Goal: Task Accomplishment & Management: Use online tool/utility

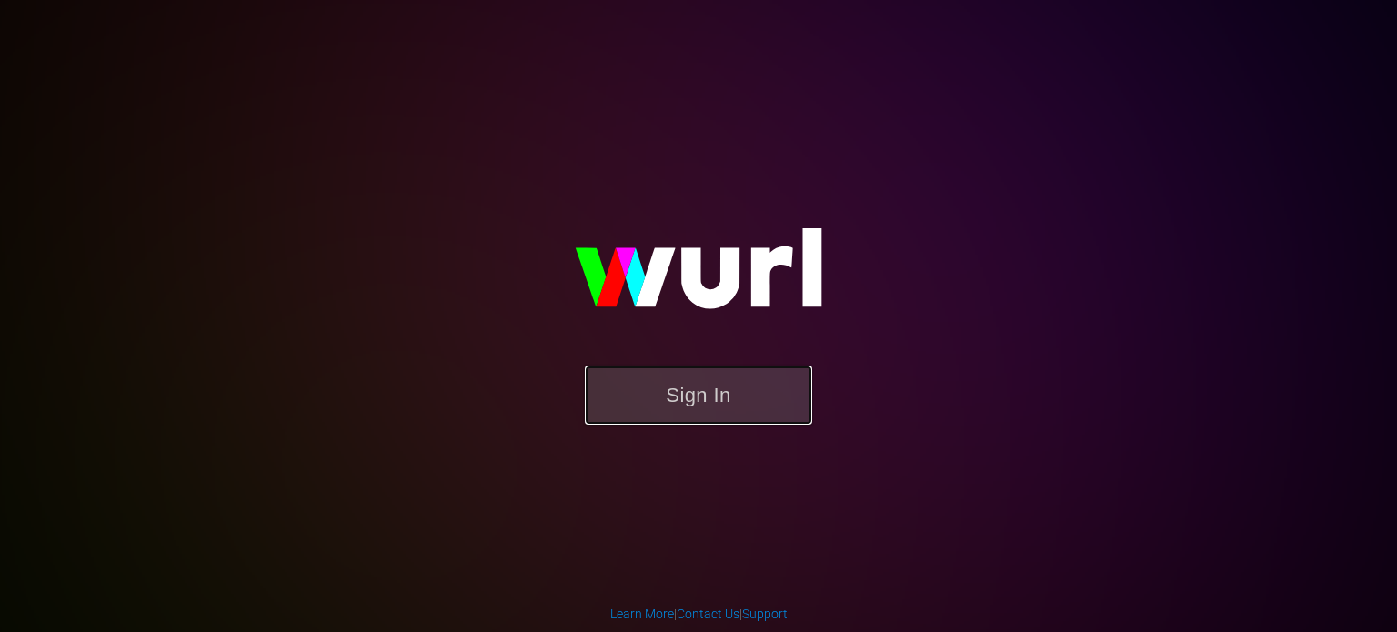
click at [690, 385] on button "Sign In" at bounding box center [698, 395] width 227 height 59
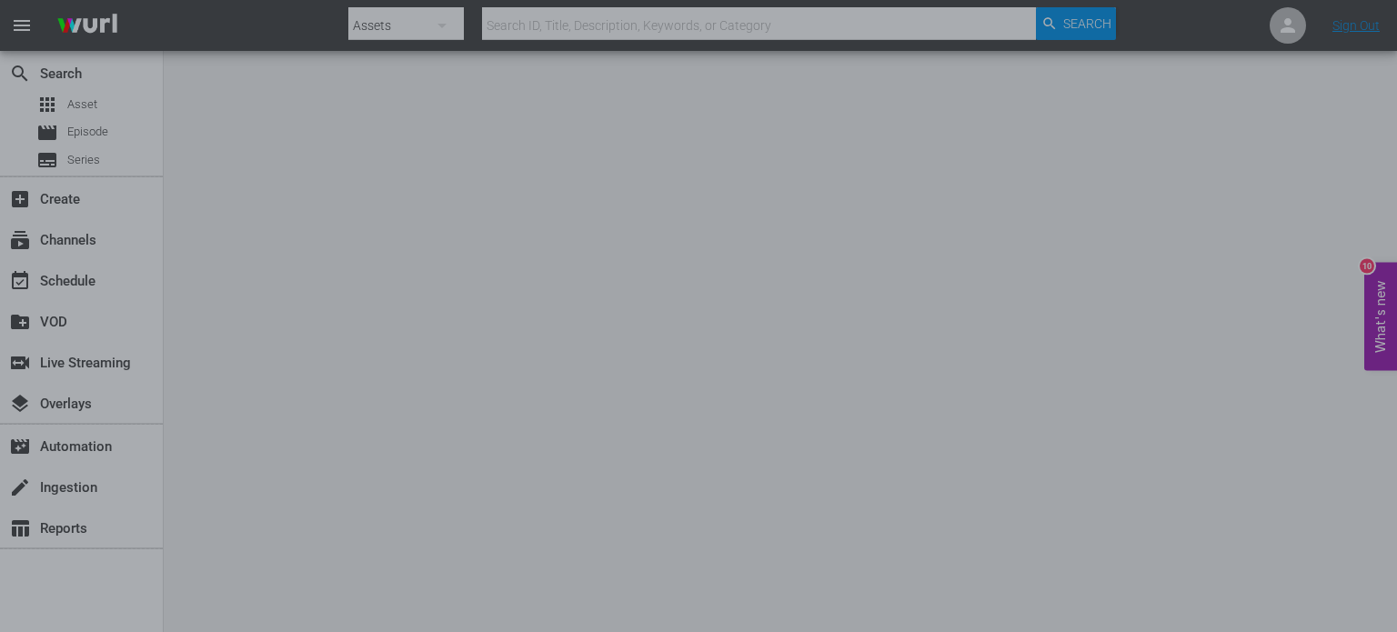
click at [1024, 373] on div at bounding box center [698, 316] width 1397 height 632
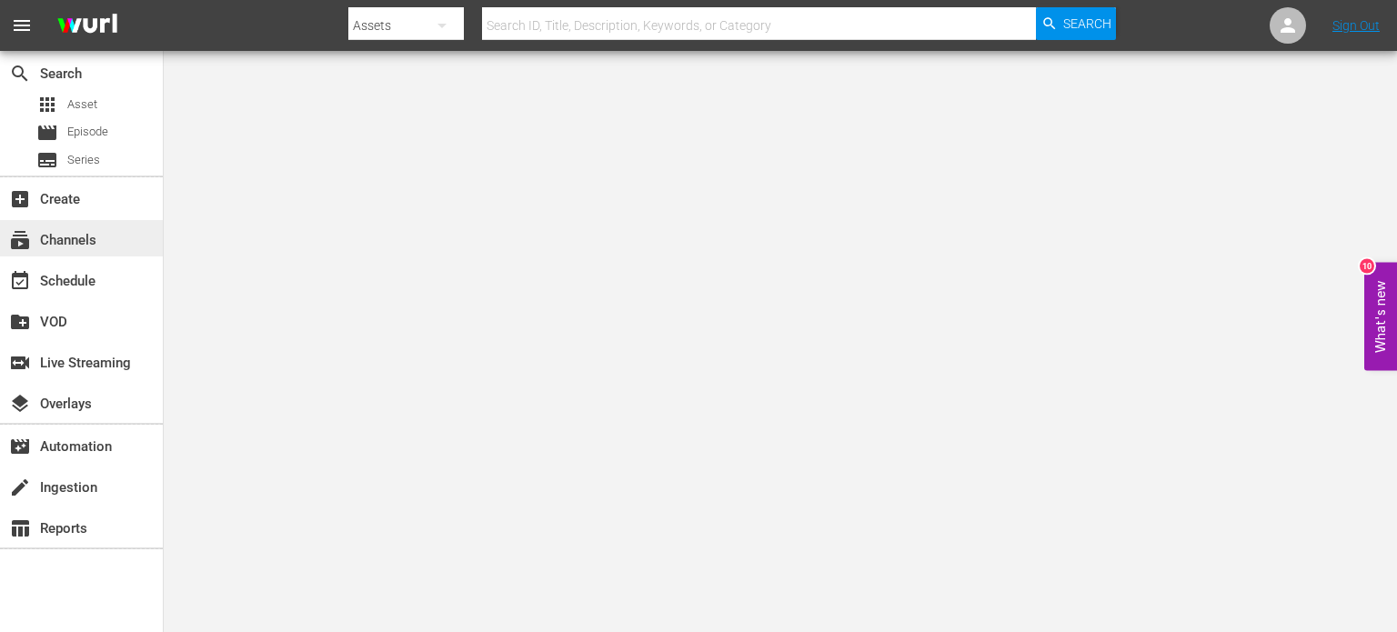
click at [75, 246] on div "subscriptions Channels" at bounding box center [51, 237] width 102 height 16
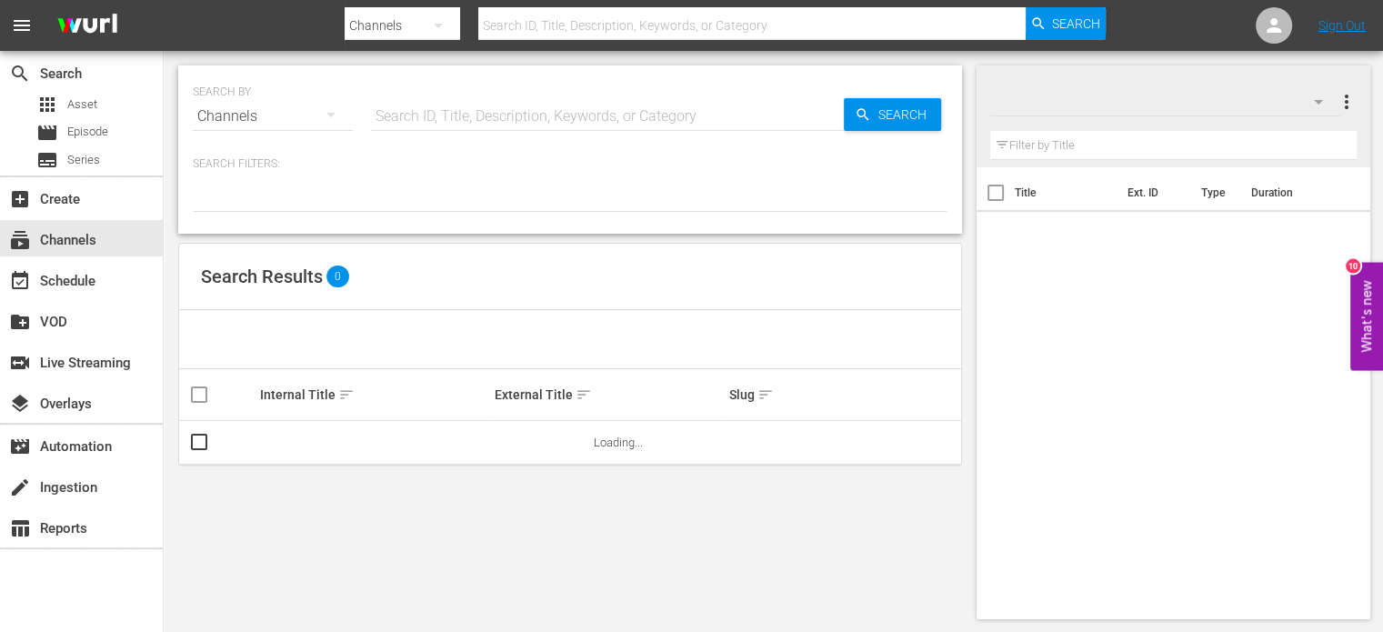
click at [441, 133] on input "text" at bounding box center [607, 117] width 473 height 44
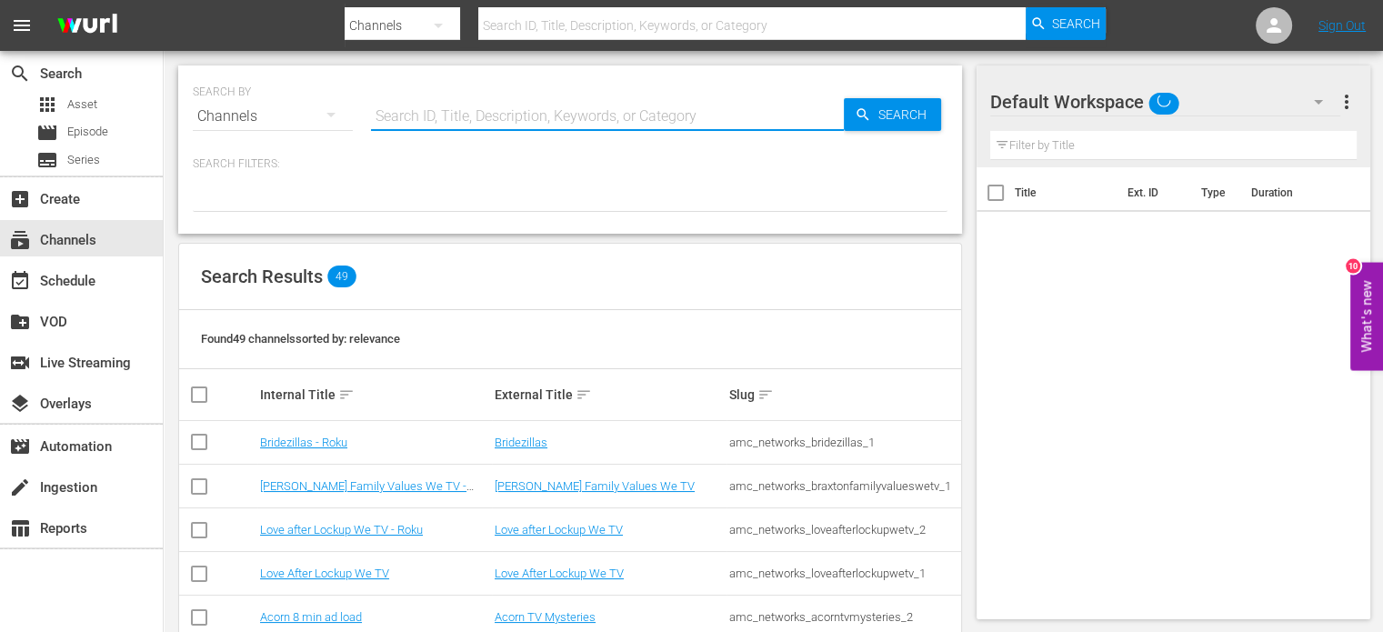
click at [278, 123] on div "Channels" at bounding box center [273, 116] width 160 height 51
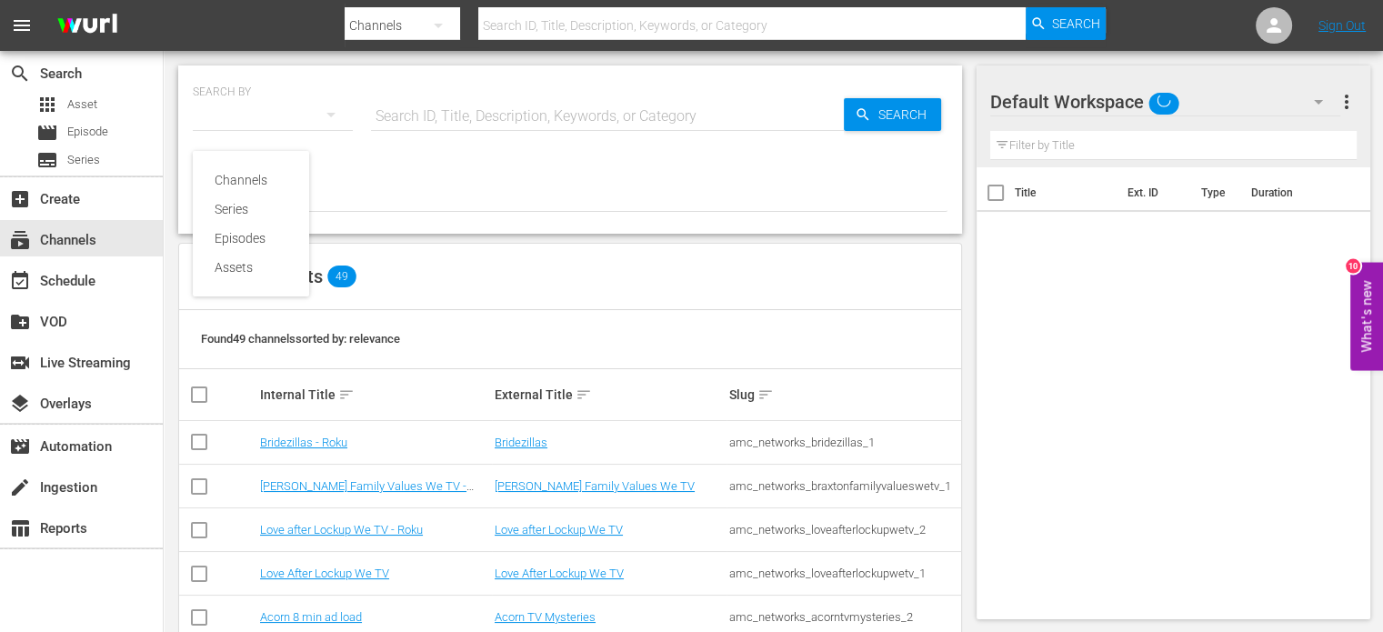
click at [278, 123] on div "Channels Series Episodes Assets" at bounding box center [691, 316] width 1383 height 632
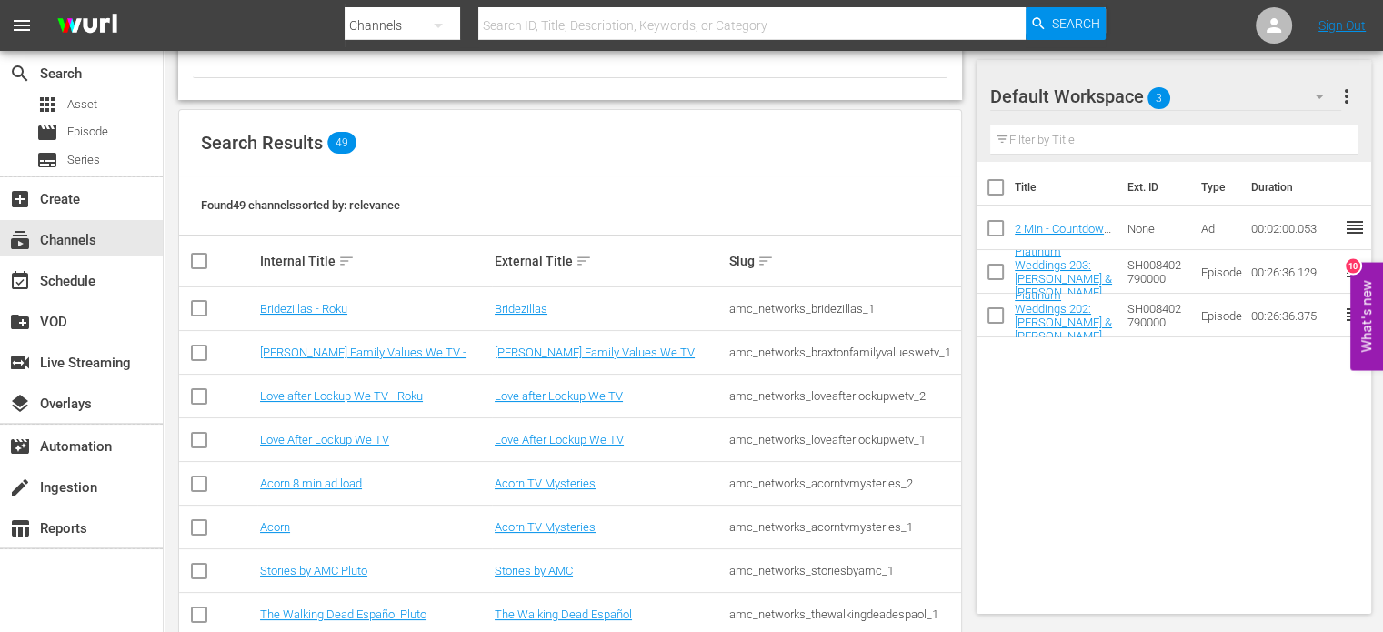
scroll to position [102, 0]
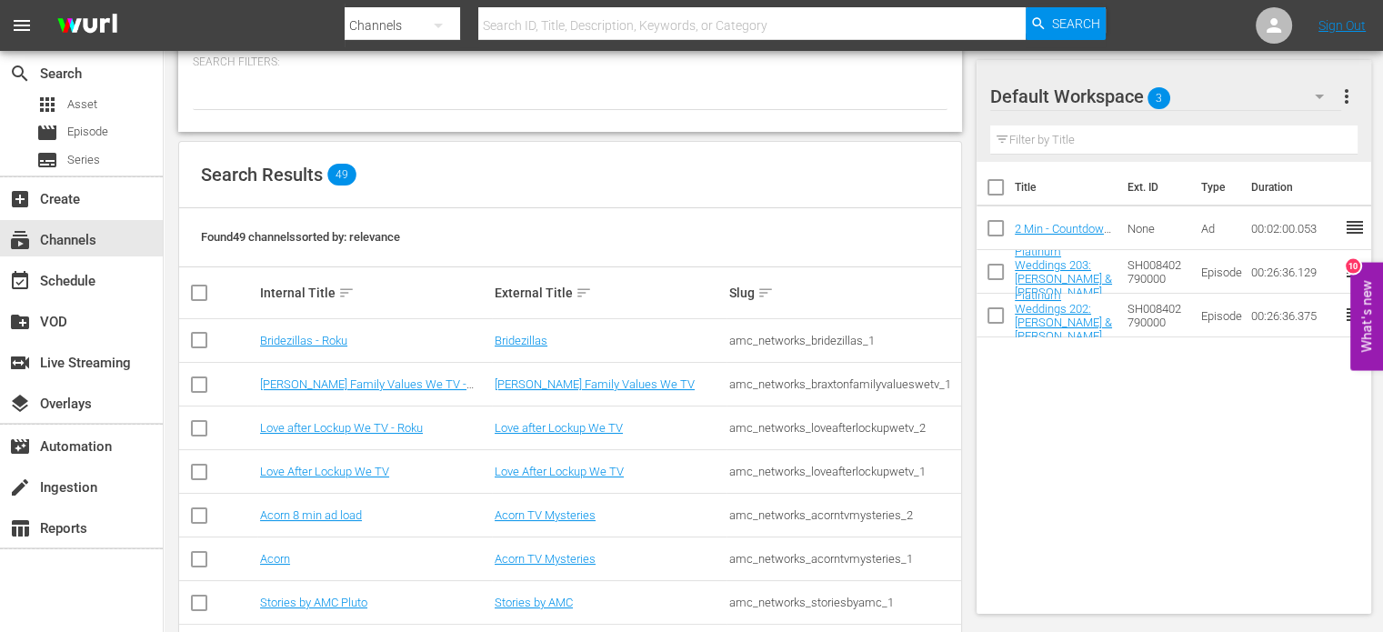
click at [301, 291] on div "Internal Title sort" at bounding box center [374, 293] width 229 height 22
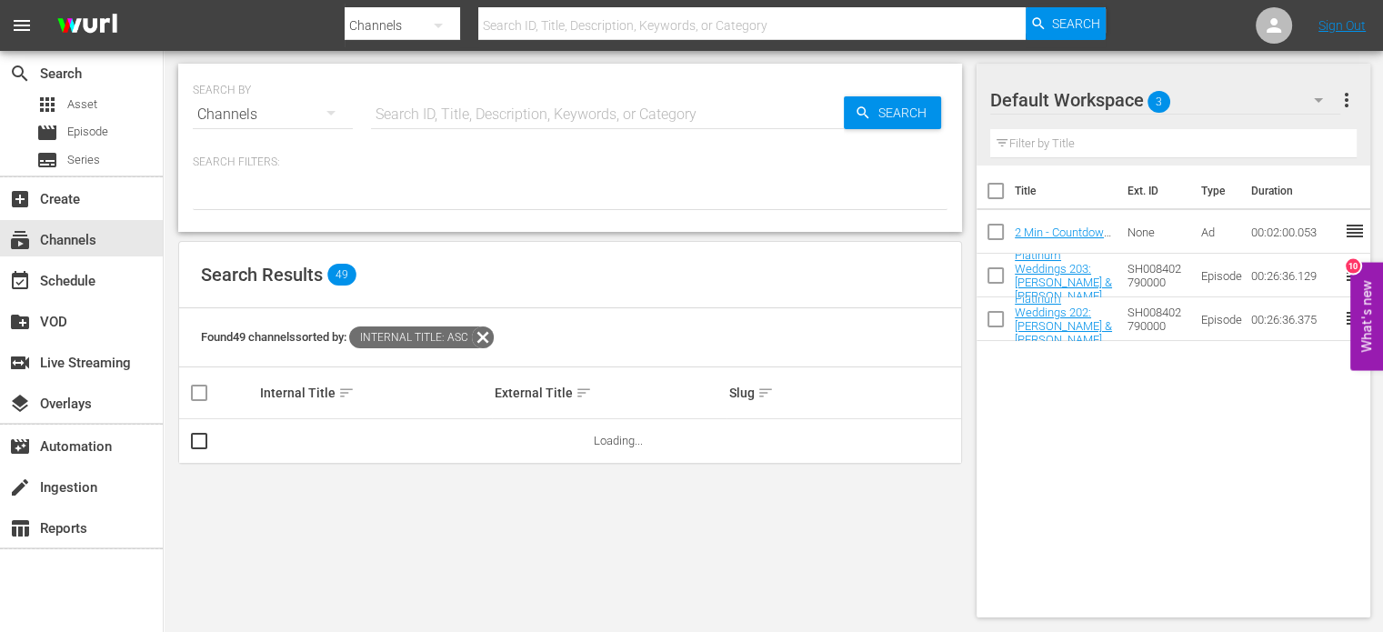
scroll to position [0, 0]
click at [338, 392] on span "sort" at bounding box center [346, 394] width 16 height 16
click at [497, 336] on icon at bounding box center [489, 339] width 24 height 24
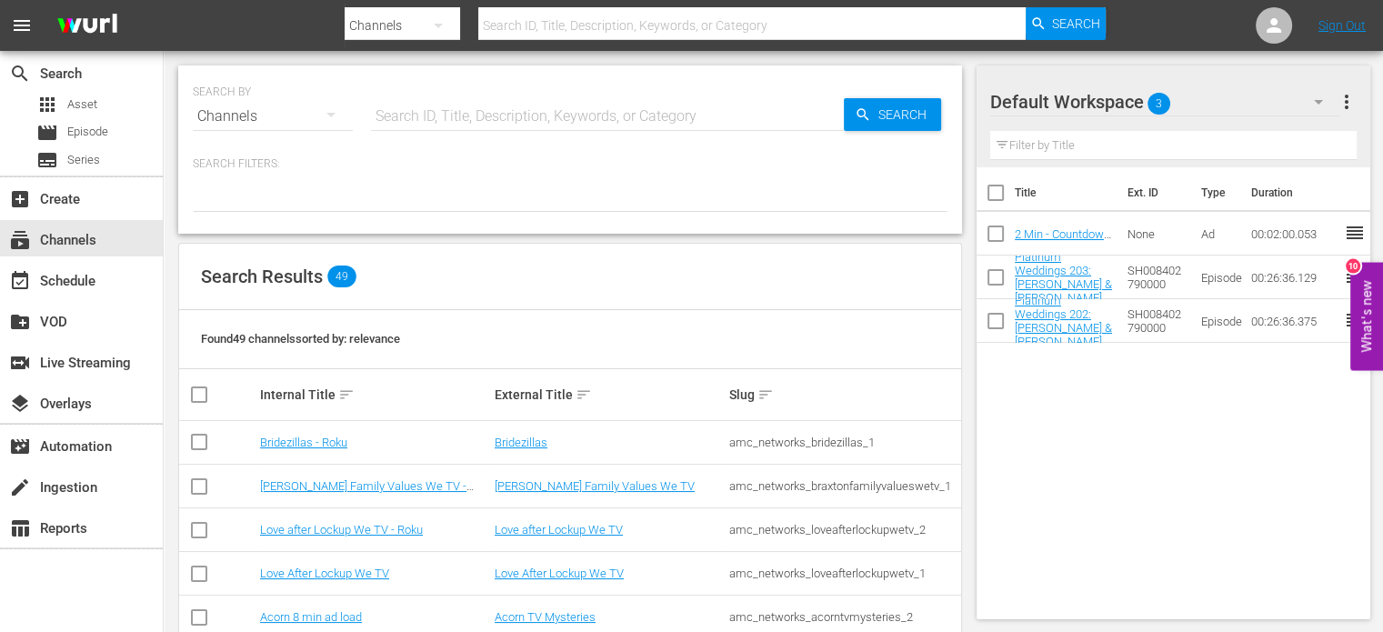
click at [508, 112] on input "text" at bounding box center [607, 117] width 473 height 44
type input "ы"
type input "sho"
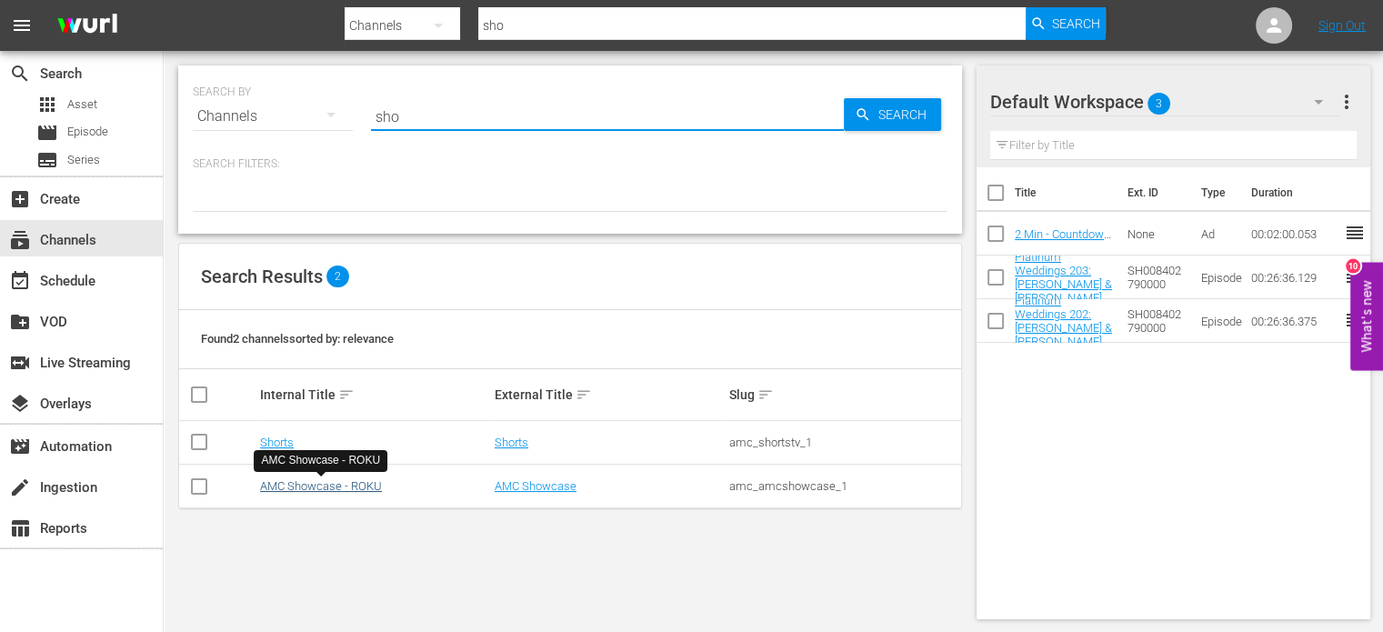
type input "sho"
click at [319, 486] on link "AMC Showcase - ROKU" at bounding box center [321, 486] width 122 height 14
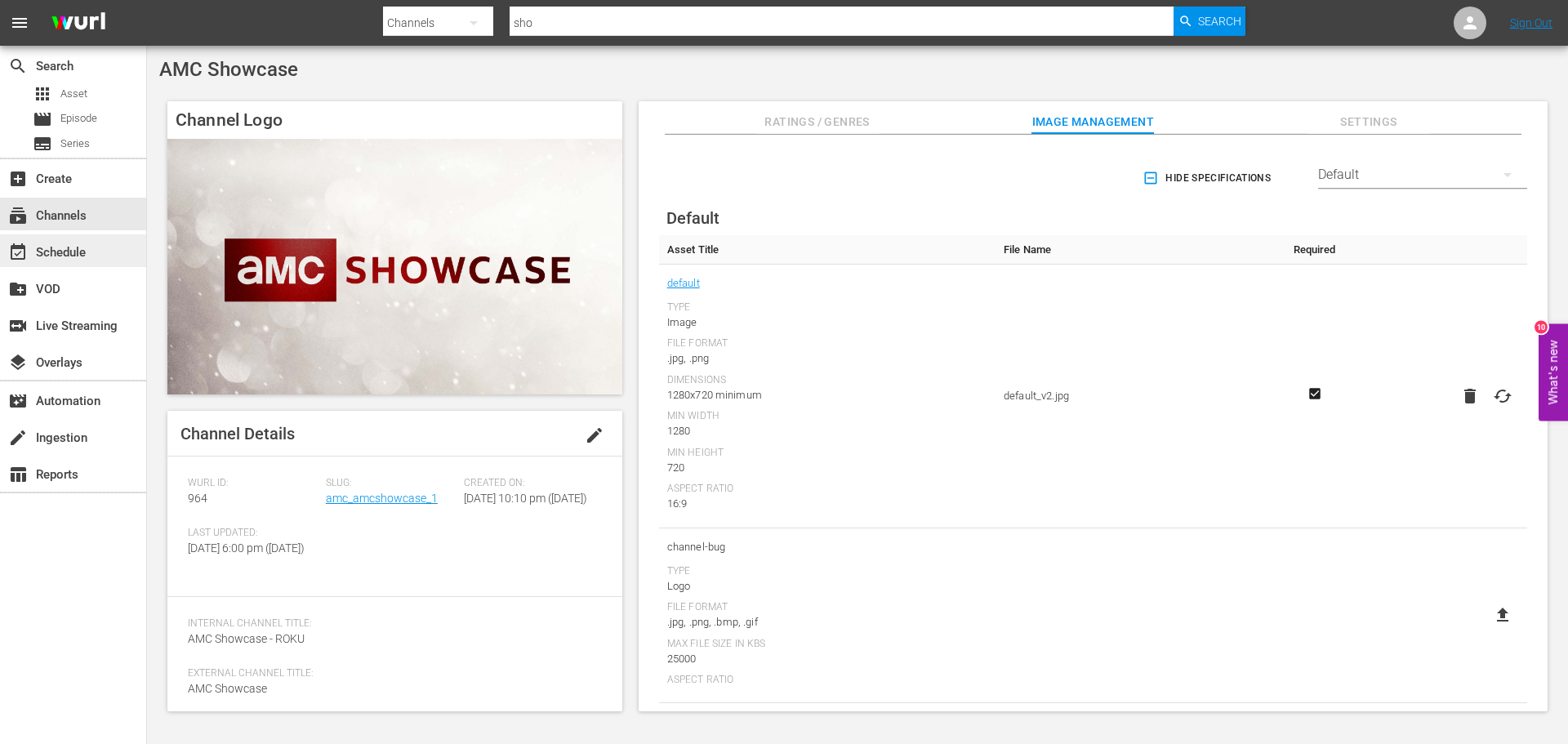
click at [59, 253] on div "event_available Schedule" at bounding box center [46, 250] width 92 height 14
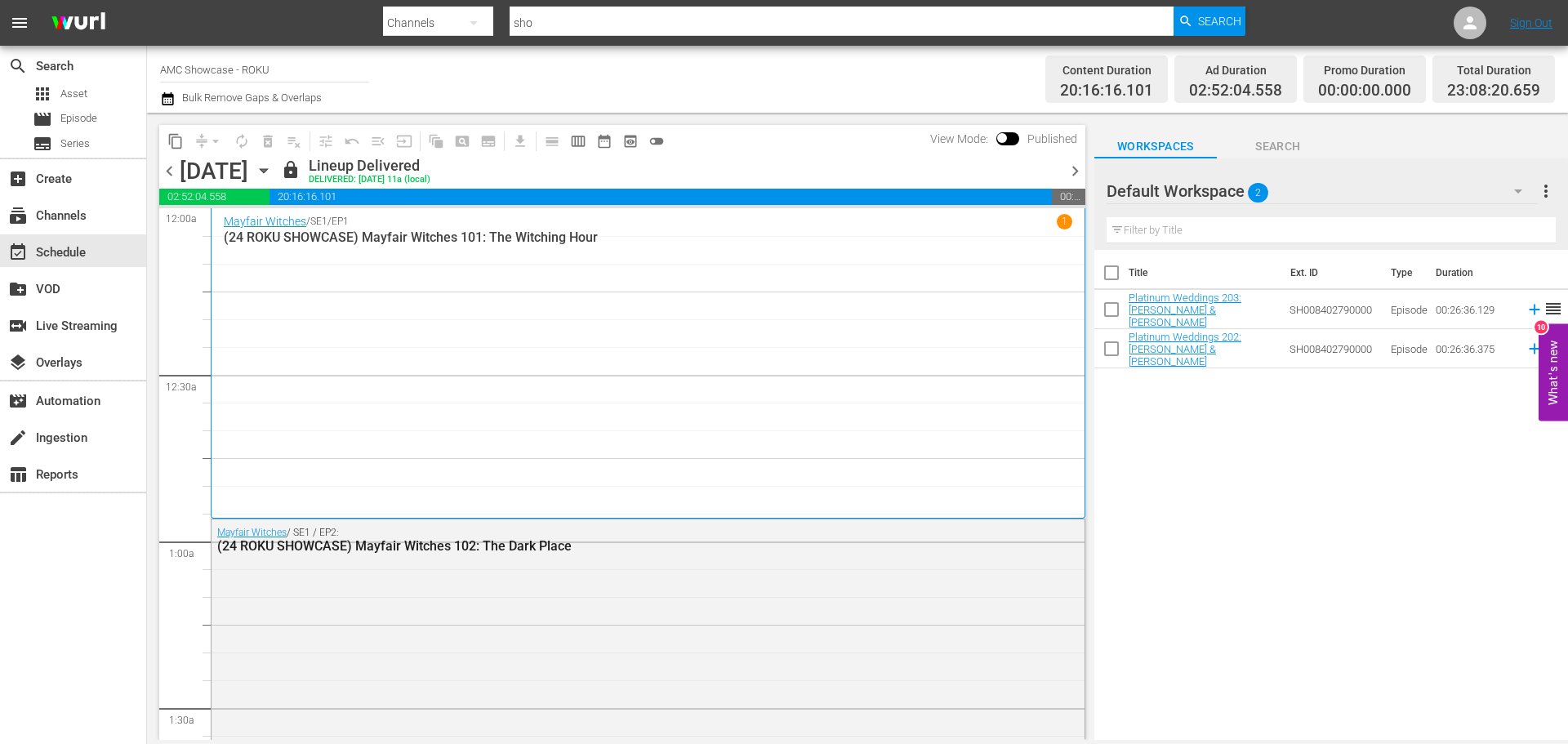
click at [273, 173] on icon "button" at bounding box center [264, 171] width 18 height 18
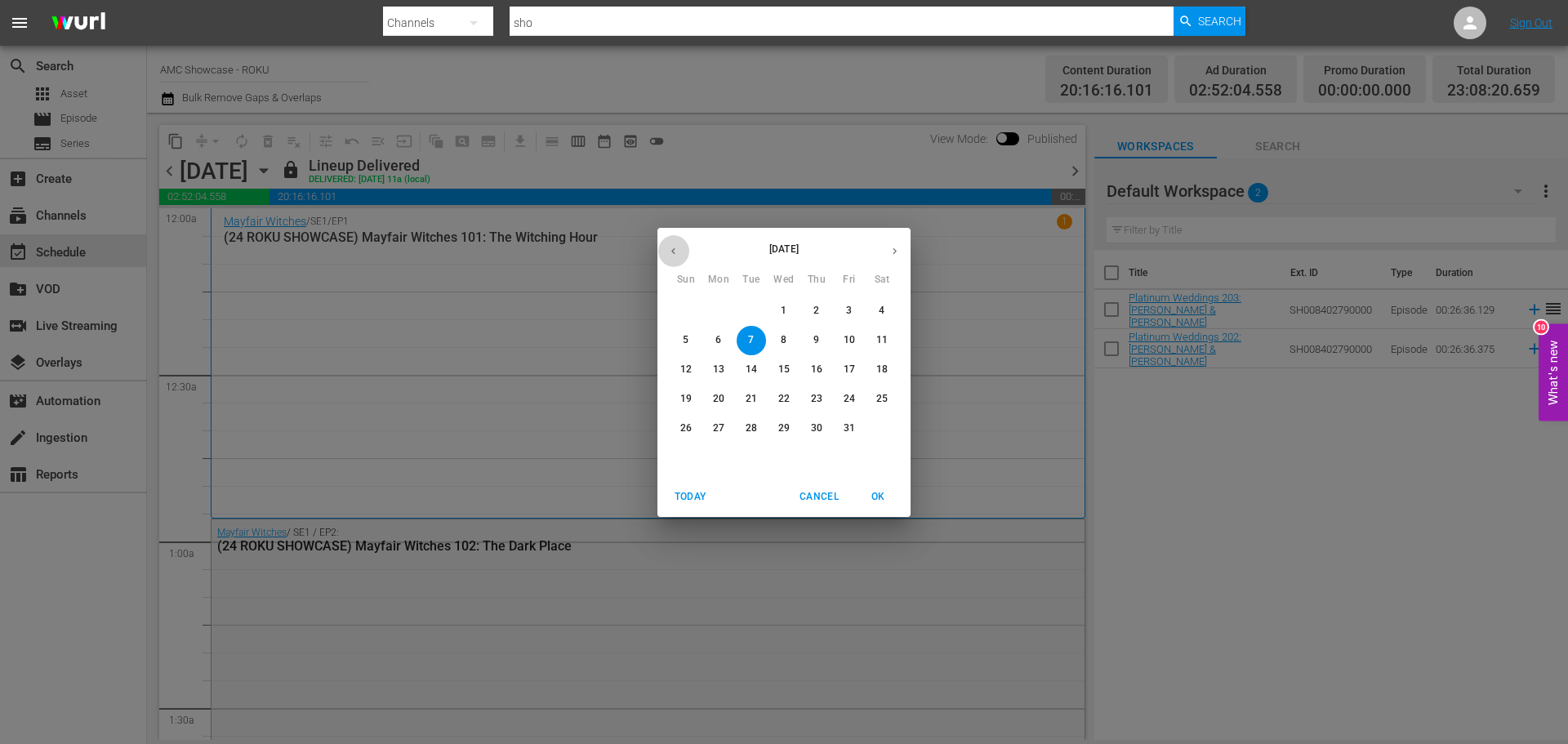
click at [670, 254] on icon "button" at bounding box center [674, 252] width 13 height 13
click at [747, 428] on p "30" at bounding box center [751, 428] width 12 height 13
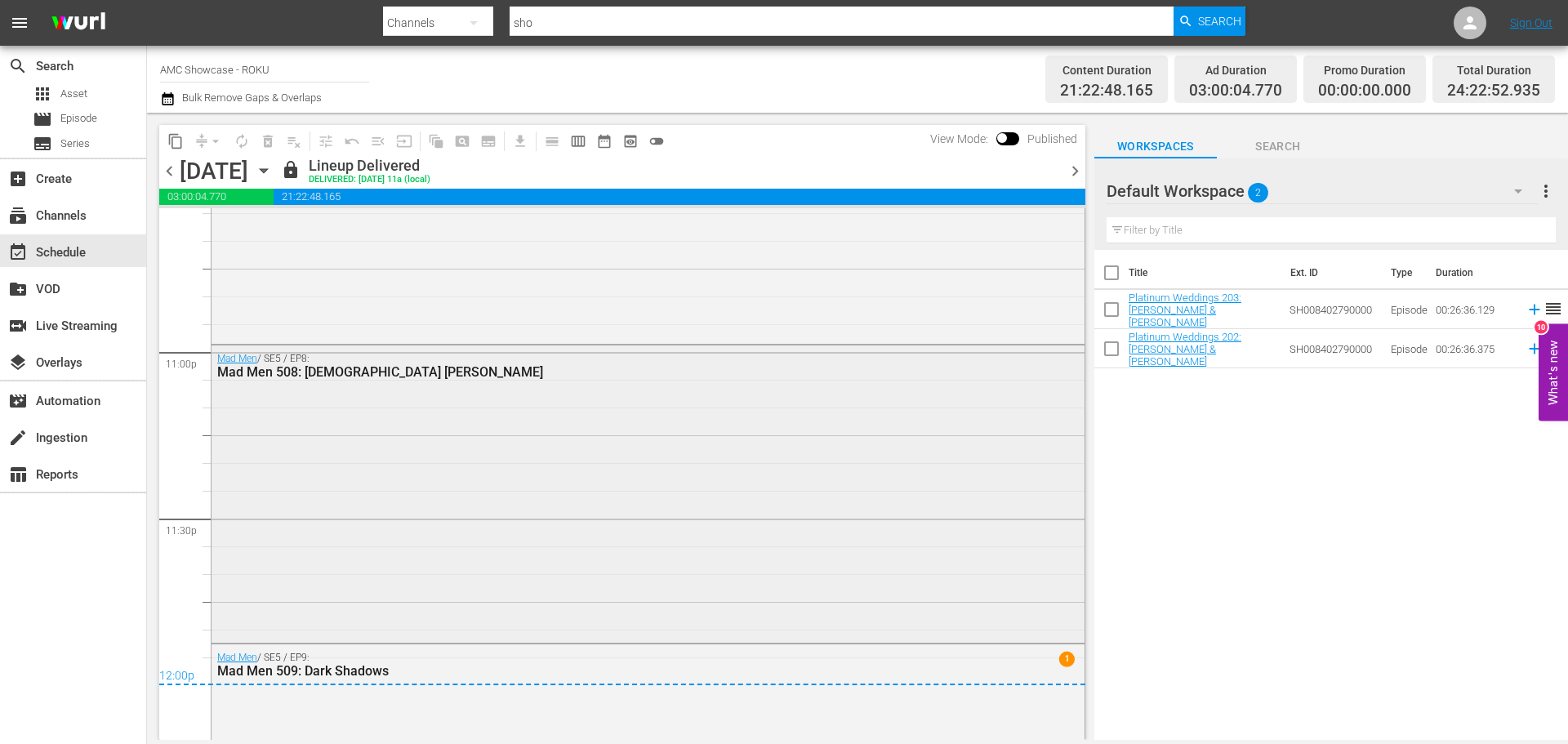
scroll to position [7517, 0]
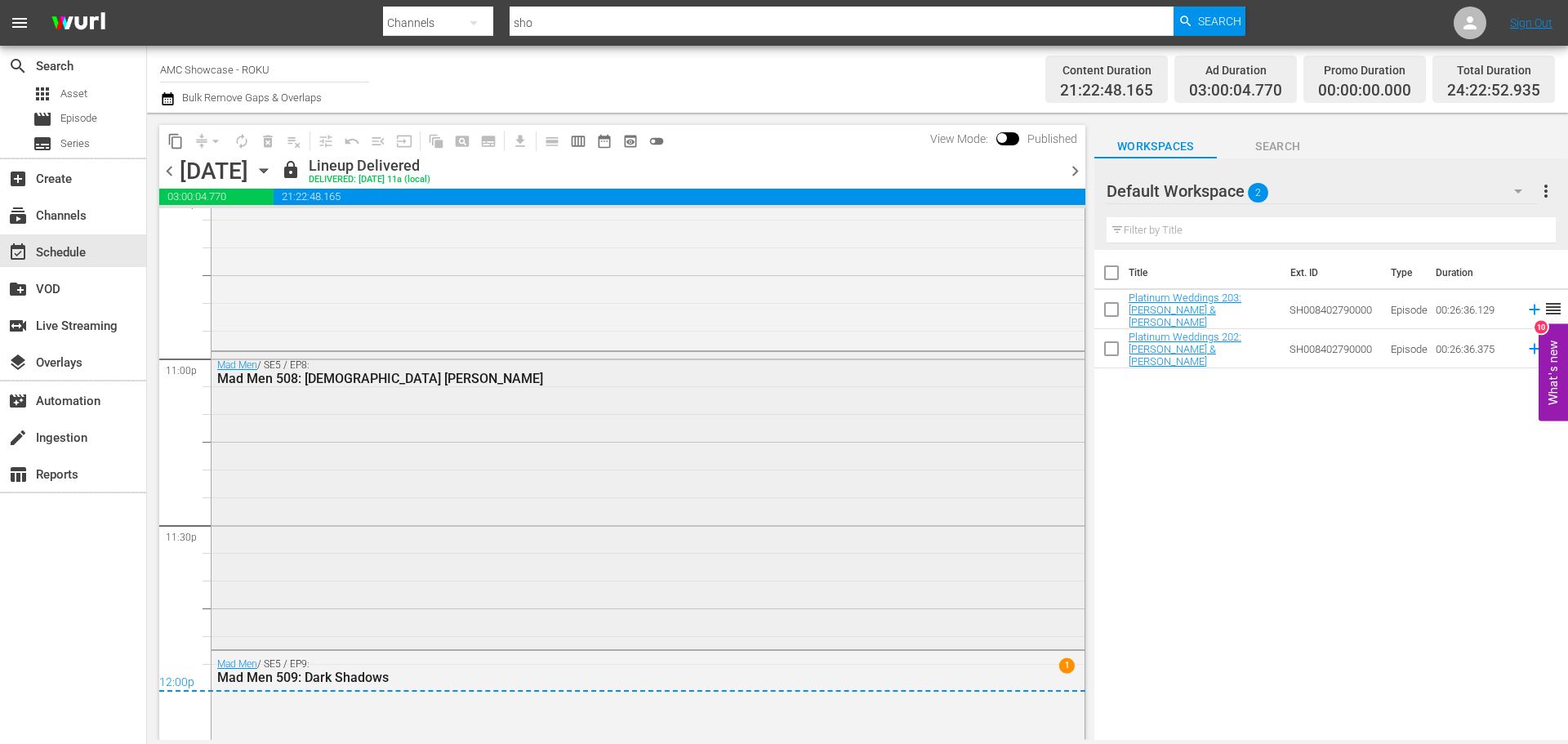
click at [604, 419] on div "Mad Men / SE5 / EP8: Mad Men 508: [DEMOGRAPHIC_DATA] [PERSON_NAME]" at bounding box center [648, 499] width 873 height 293
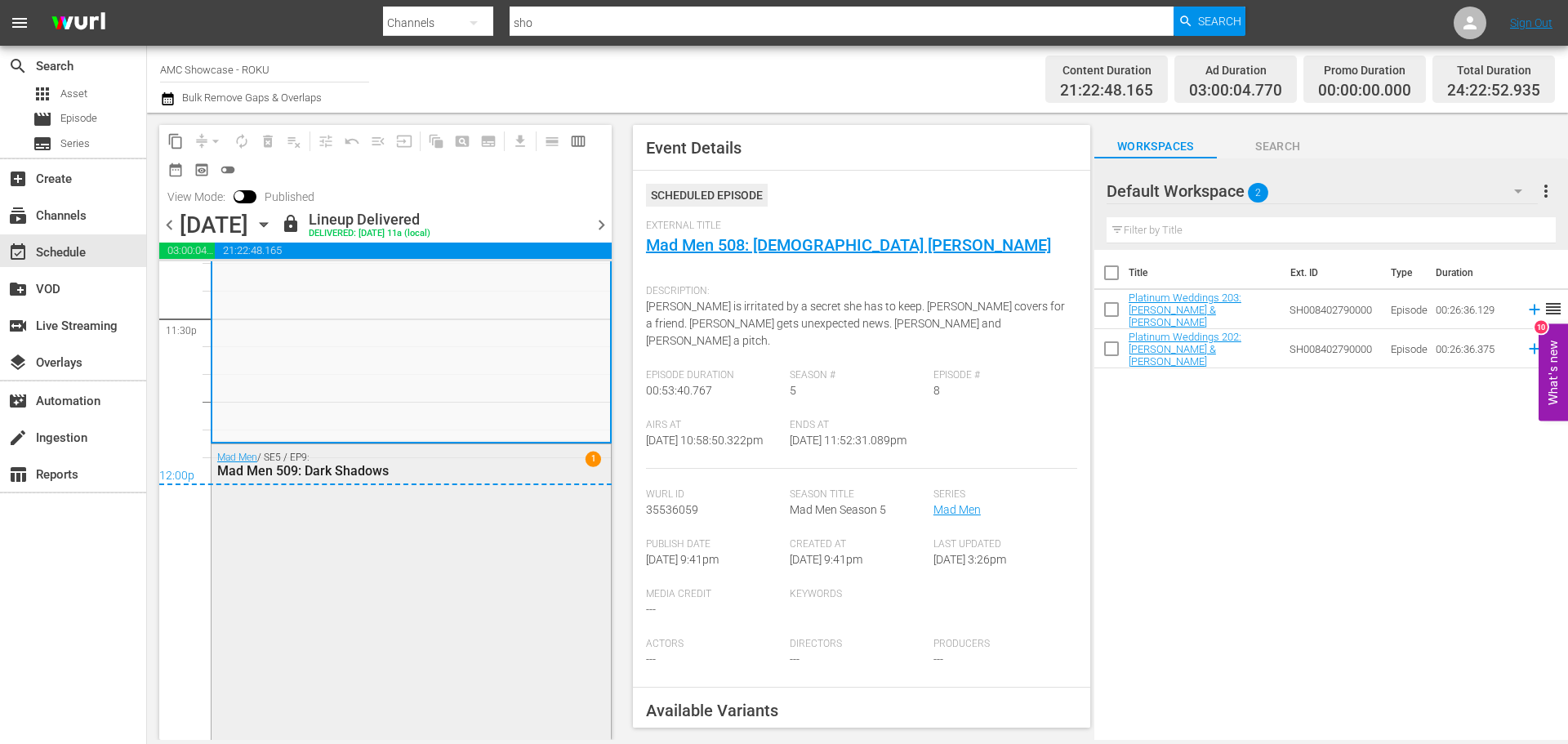
scroll to position [7790, 0]
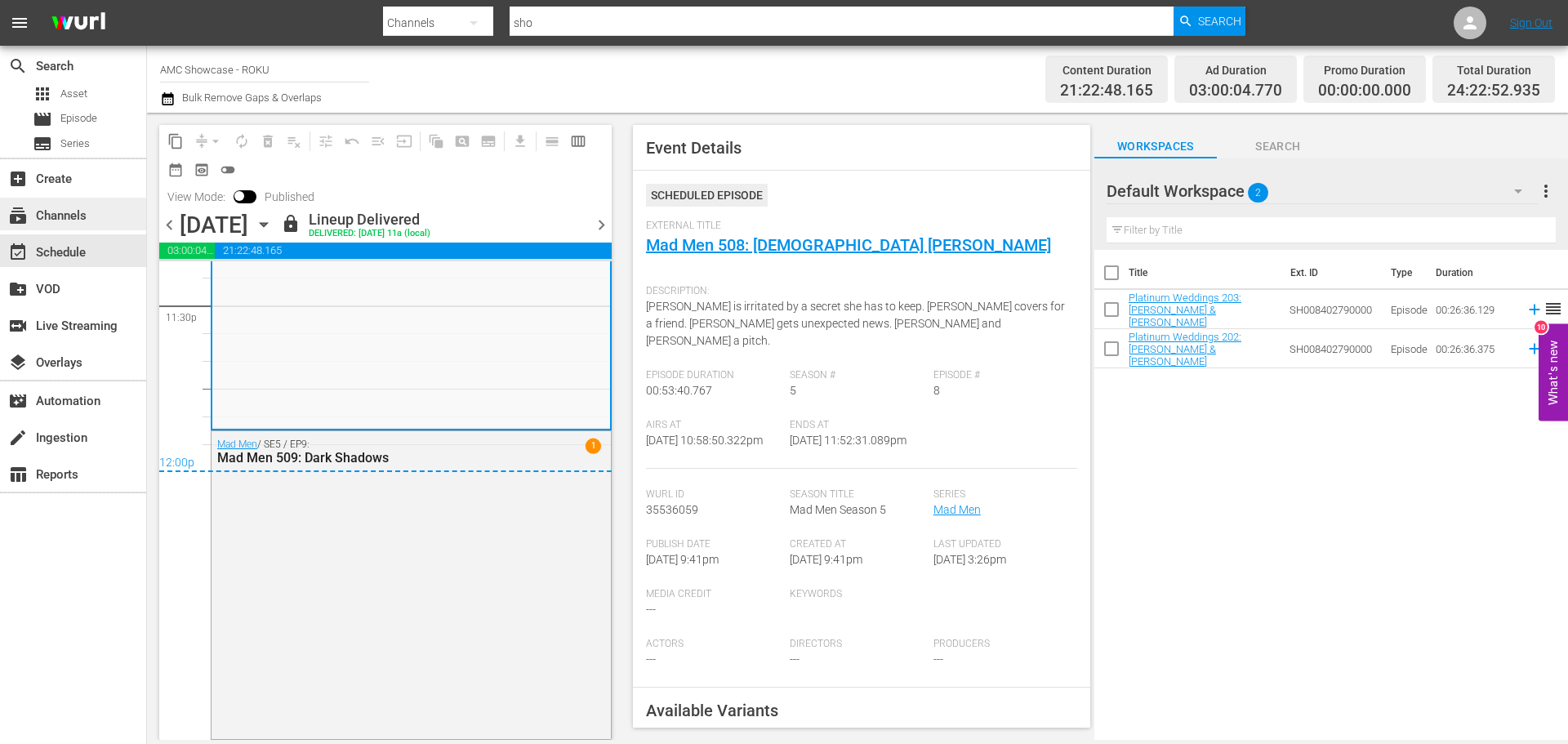
click at [67, 212] on div "subscriptions Channels" at bounding box center [46, 213] width 92 height 14
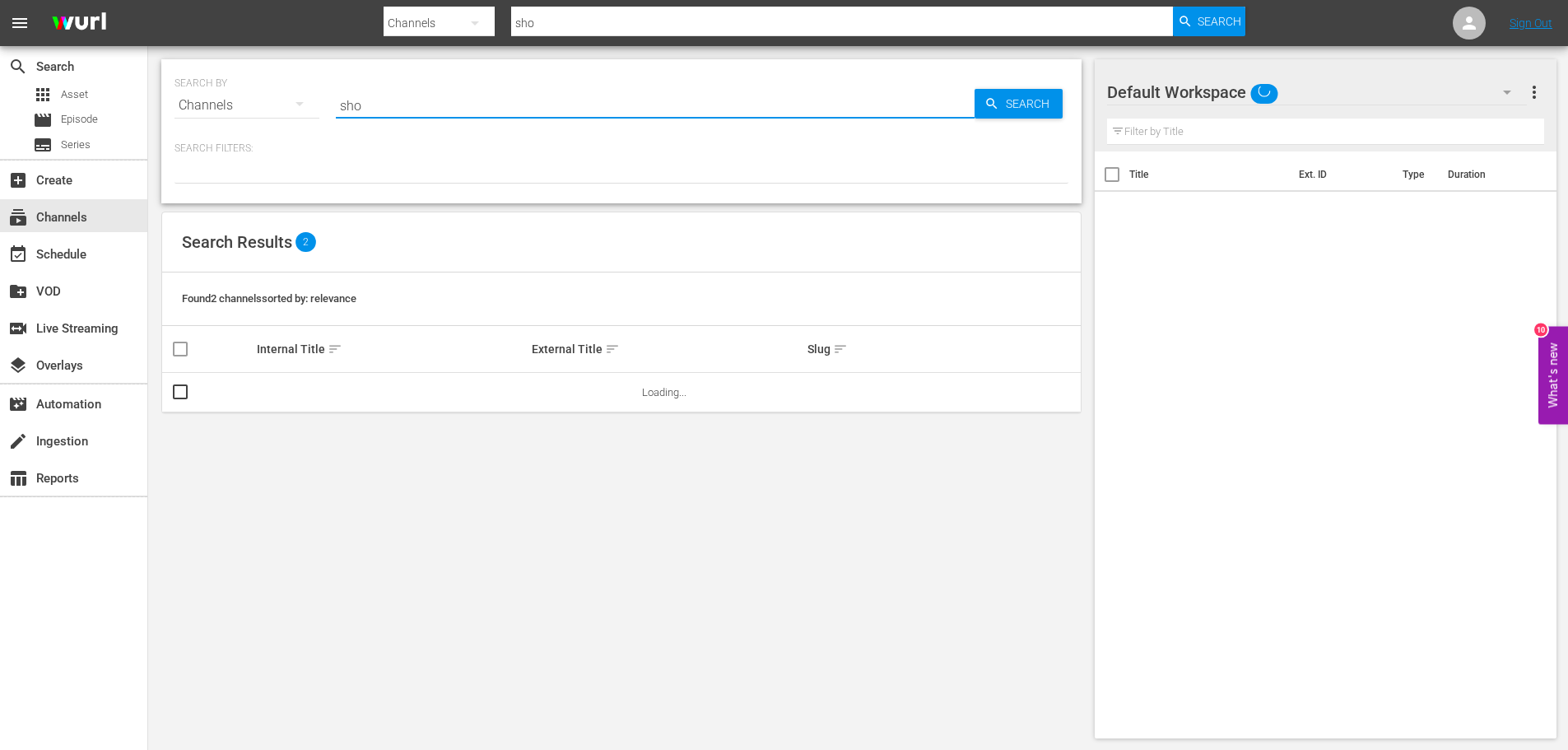
drag, startPoint x: 423, startPoint y: 108, endPoint x: 335, endPoint y: 108, distance: 88.0
click at [335, 108] on div "SEARCH BY Search By Channels Search ID, Title, Description, Keywords, or Catego…" at bounding box center [622, 95] width 894 height 59
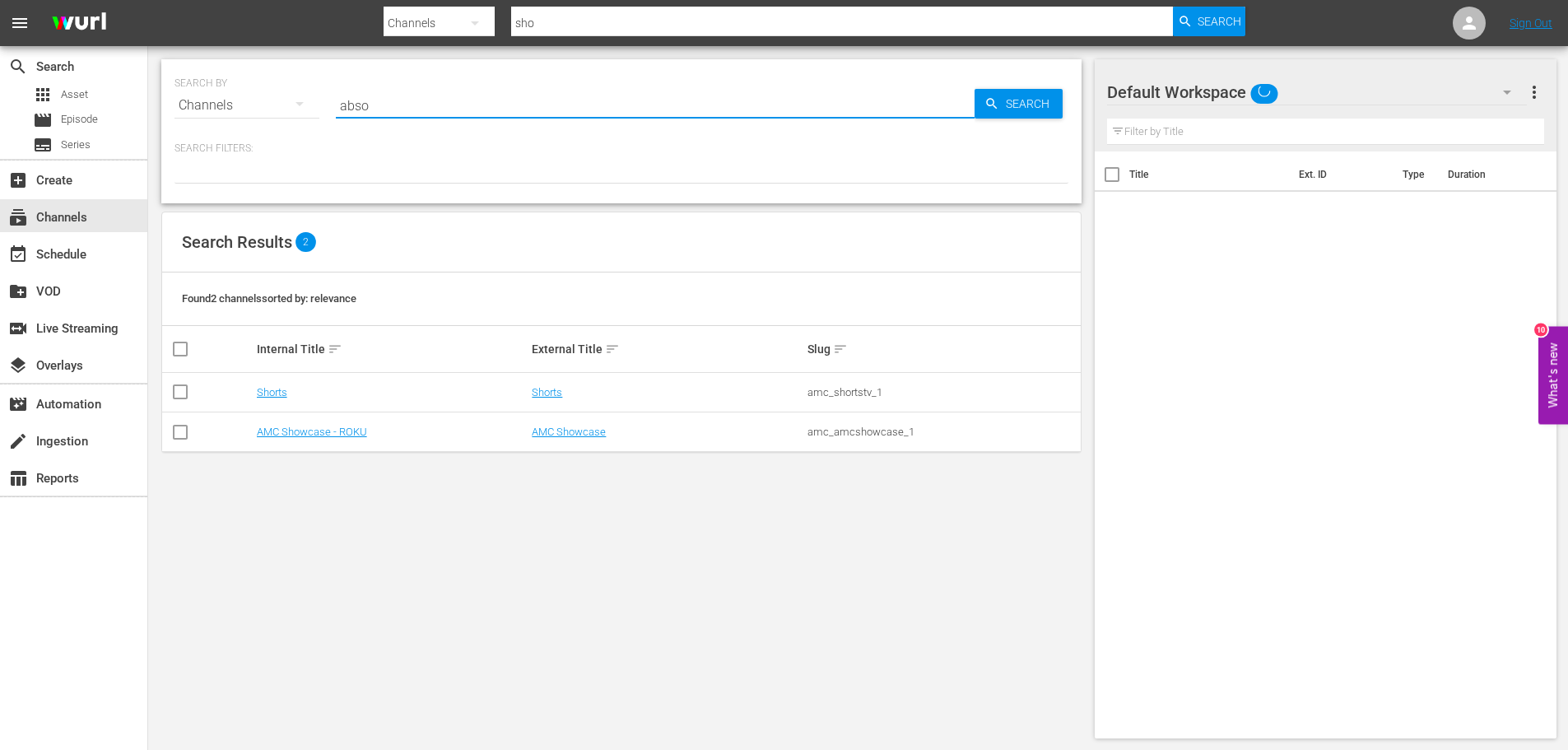
type input "absol"
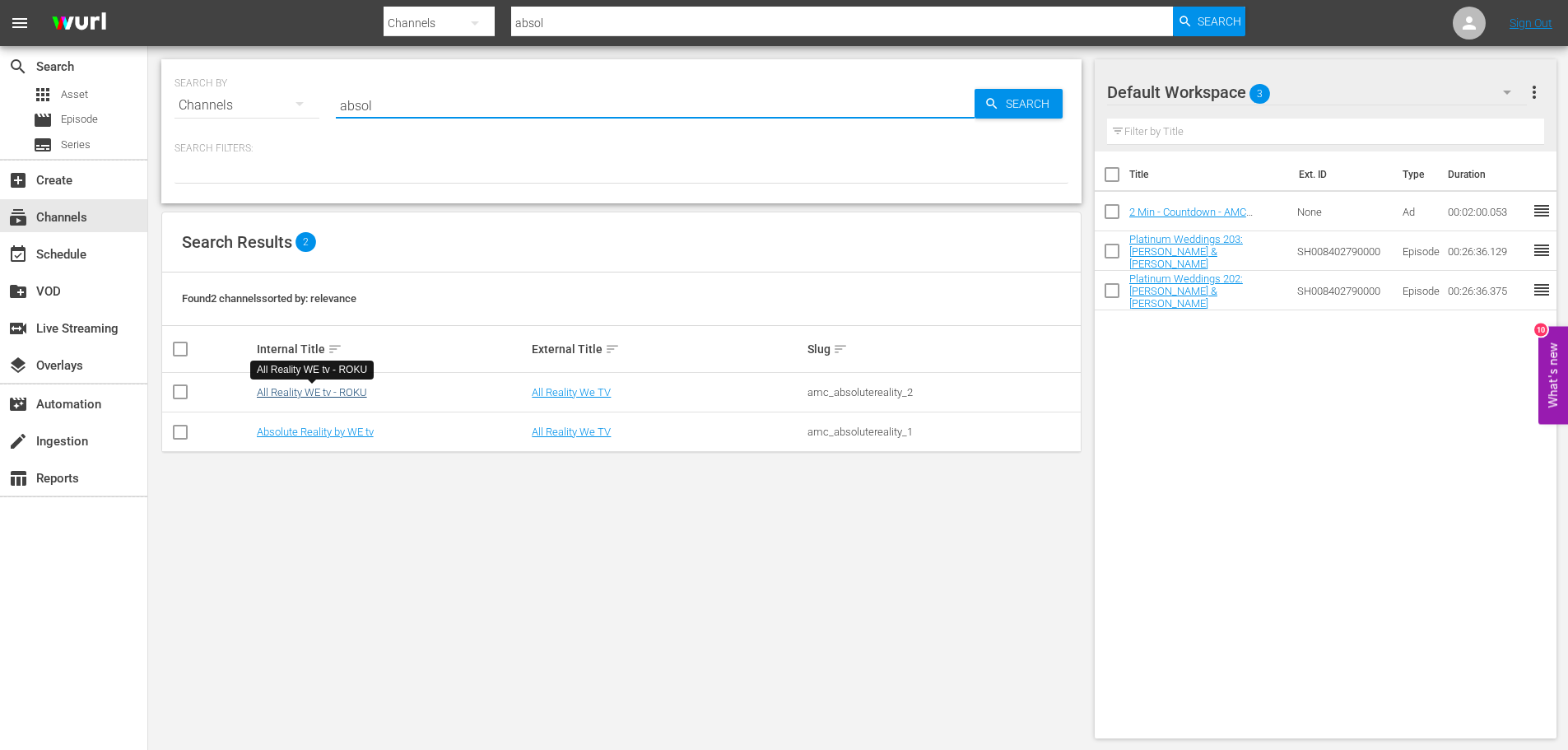
type input "absol"
click at [303, 390] on link "All Reality WE tv - ROKU" at bounding box center [312, 392] width 110 height 13
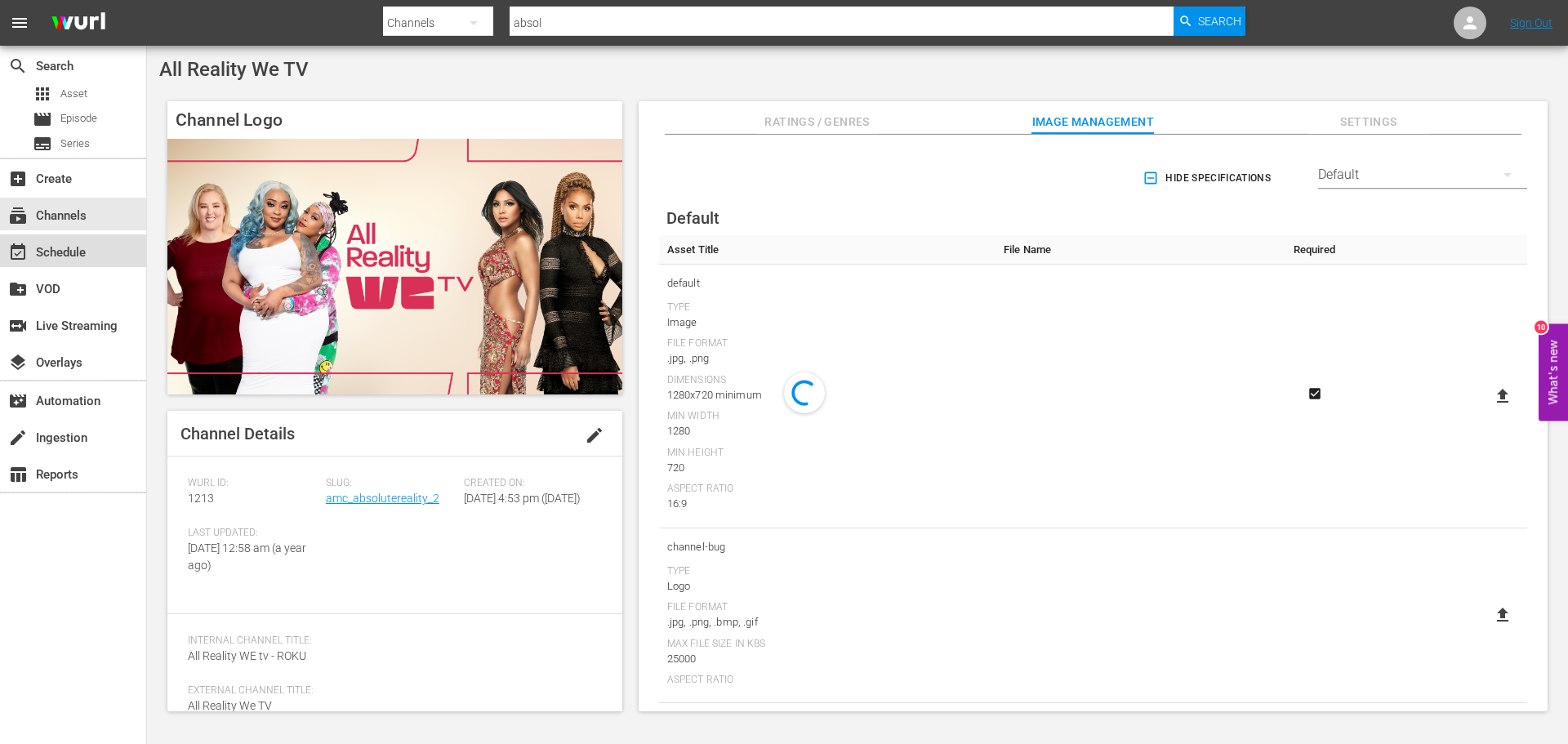
click at [66, 248] on div "event_available Schedule" at bounding box center [46, 250] width 92 height 14
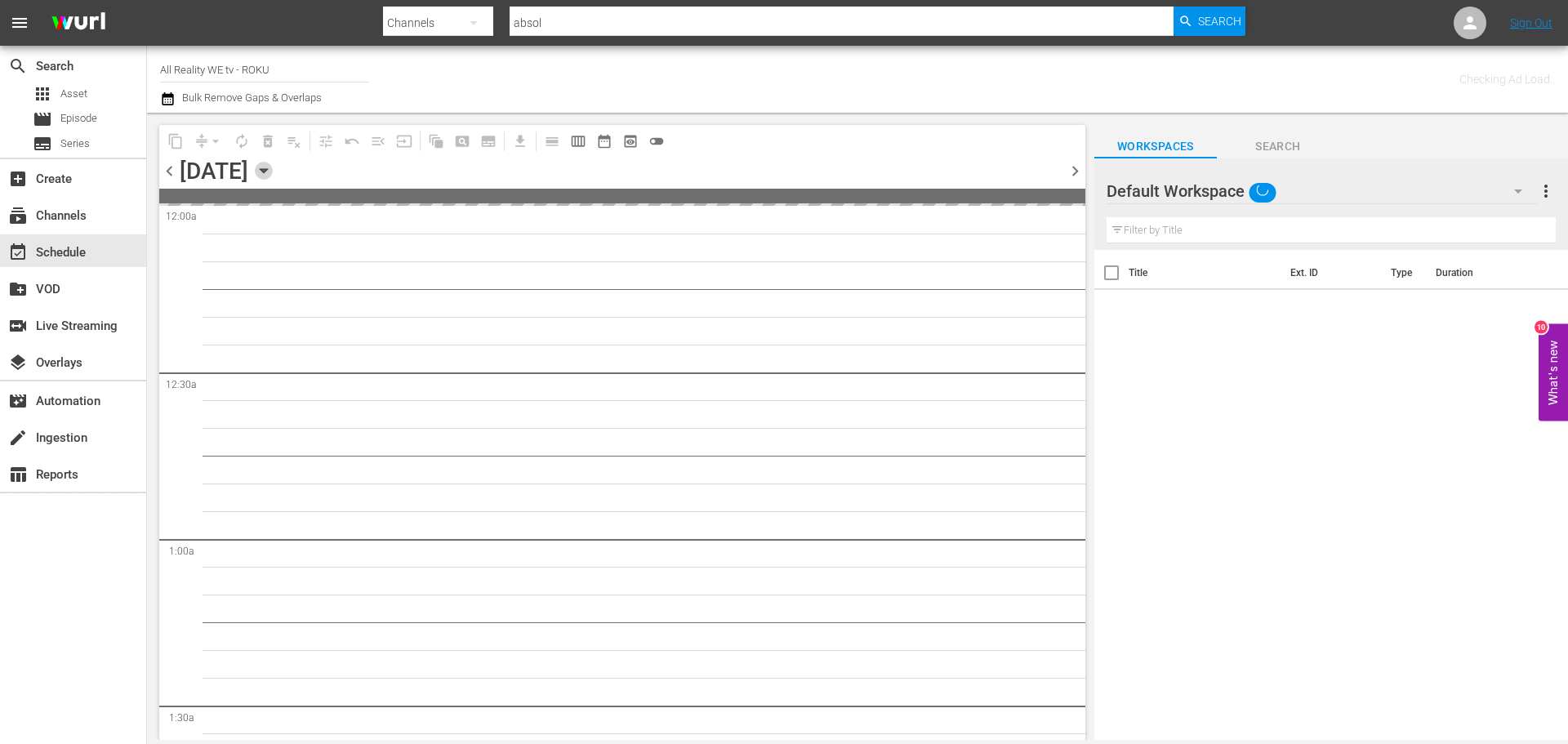
click at [273, 174] on icon "button" at bounding box center [264, 171] width 18 height 18
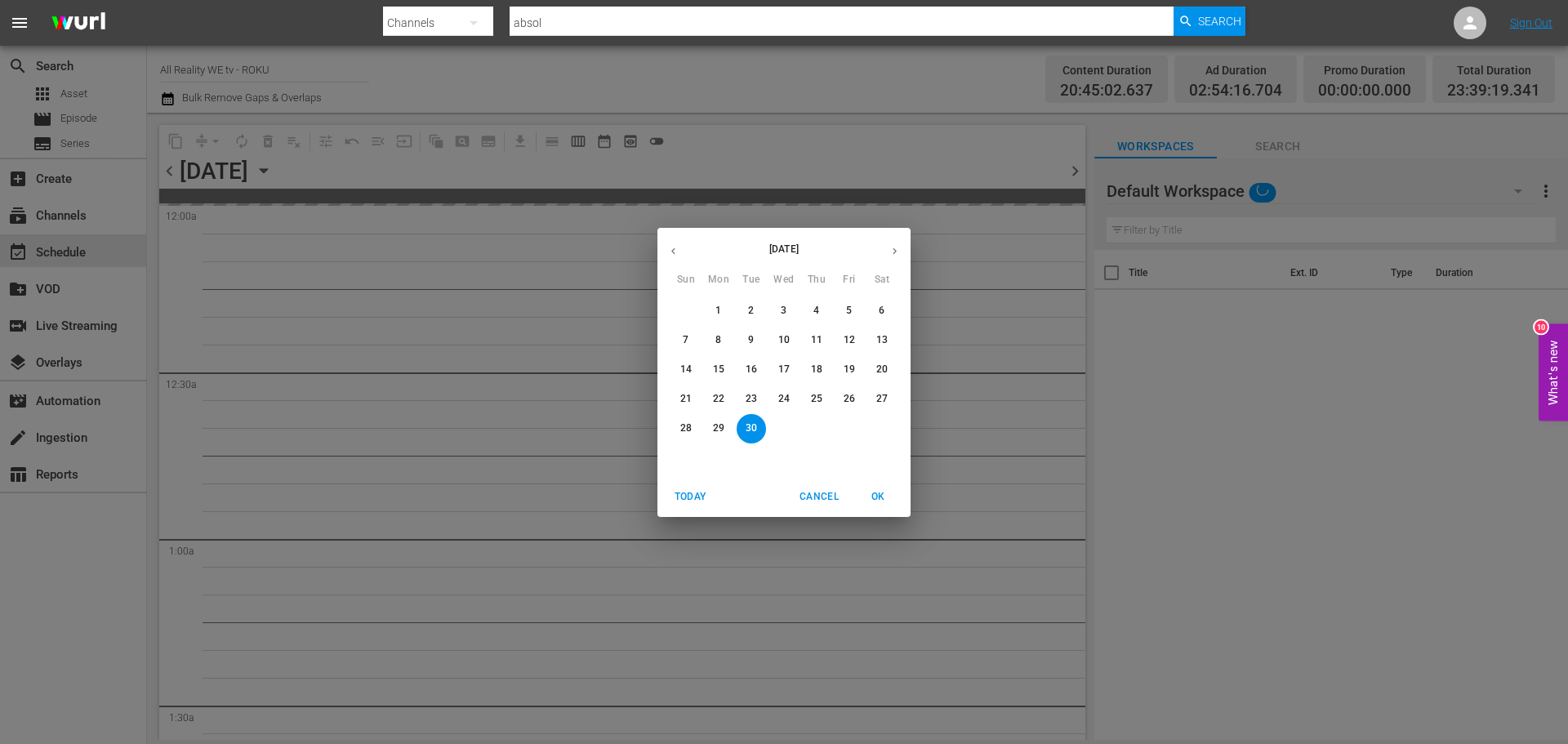
click at [671, 252] on icon "button" at bounding box center [674, 252] width 13 height 13
click at [802, 246] on p "[DATE]" at bounding box center [783, 249] width 189 height 14
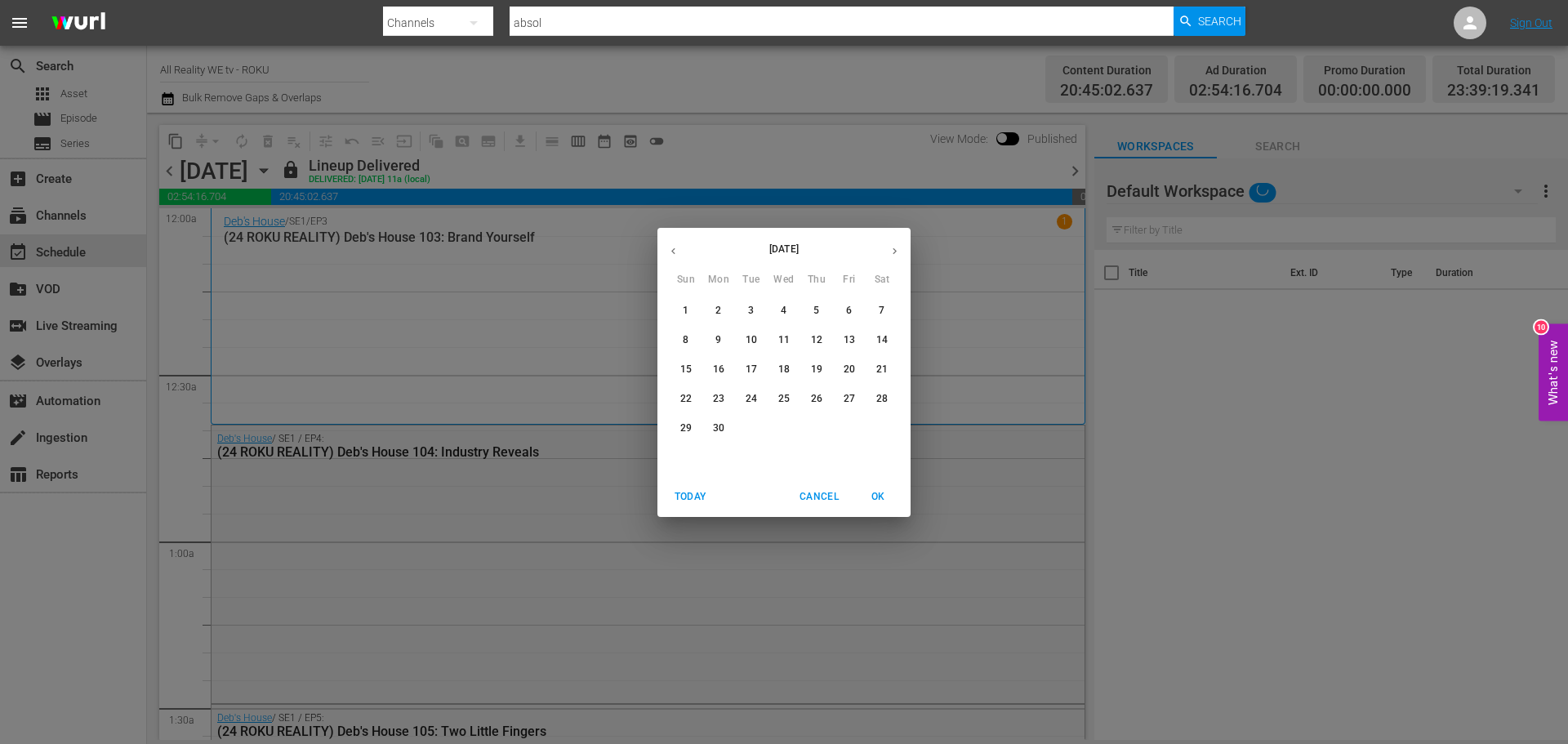
click at [792, 248] on p "[DATE]" at bounding box center [783, 249] width 189 height 14
click at [671, 250] on icon "button" at bounding box center [674, 252] width 13 height 13
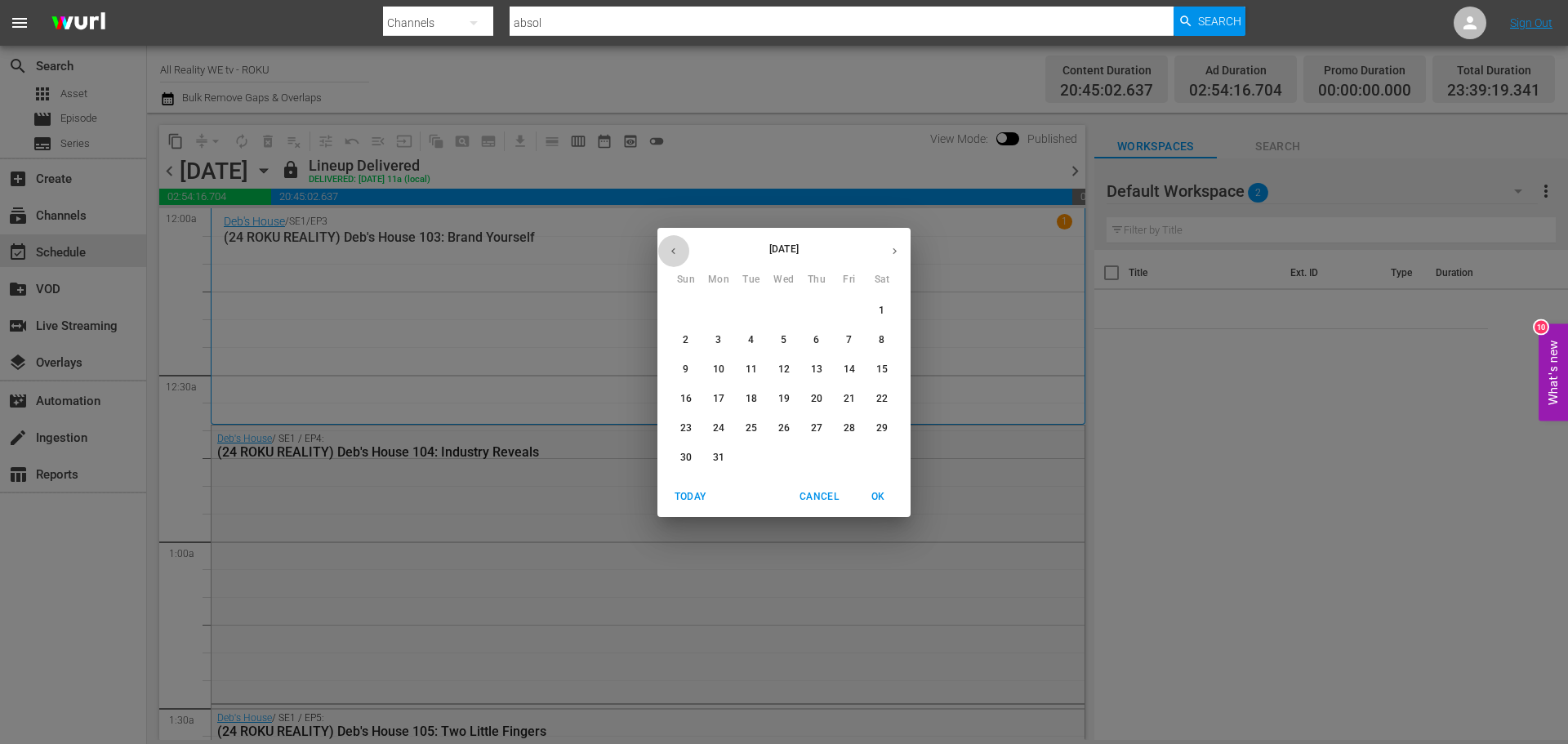
click at [671, 250] on icon "button" at bounding box center [674, 252] width 13 height 13
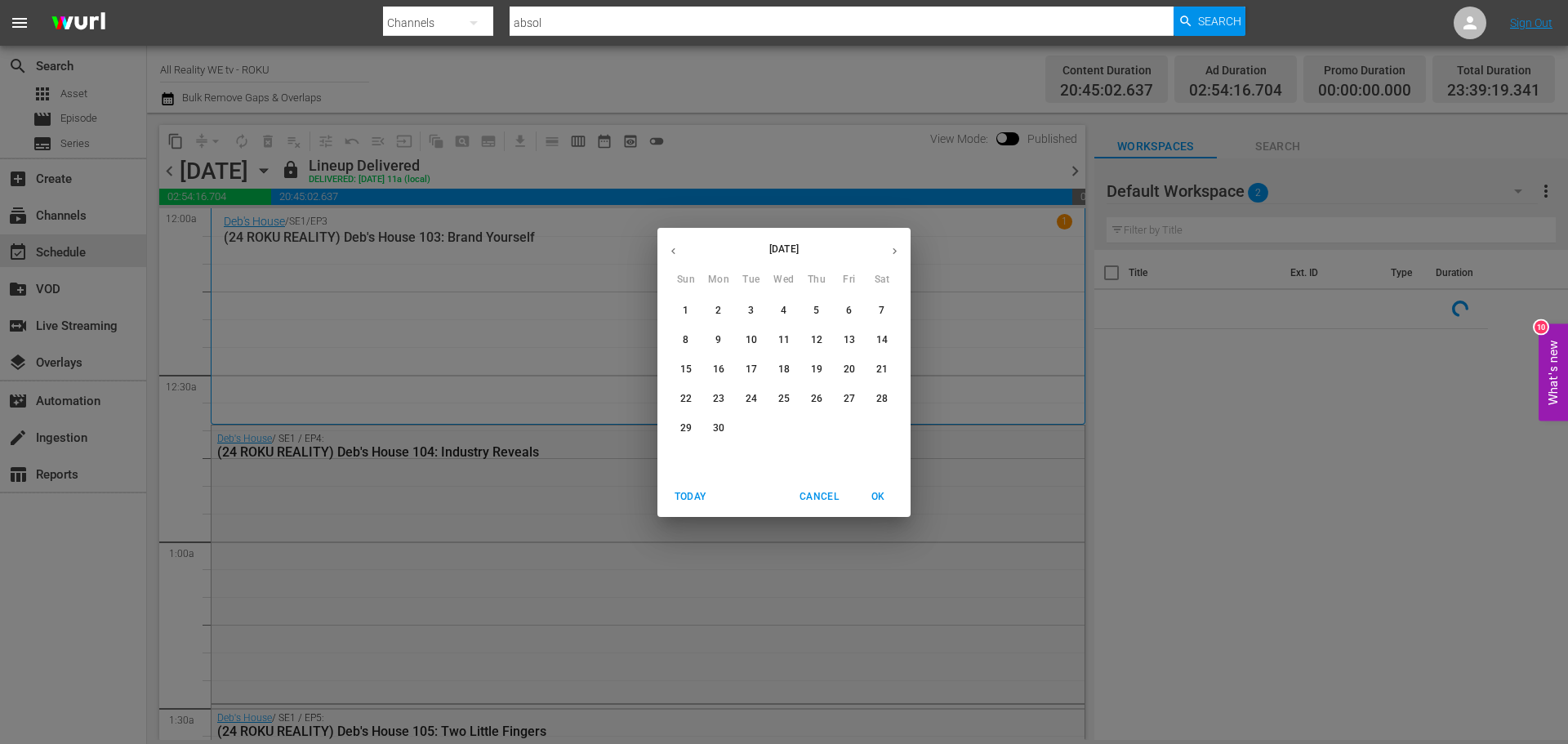
click at [671, 250] on icon "button" at bounding box center [674, 252] width 13 height 13
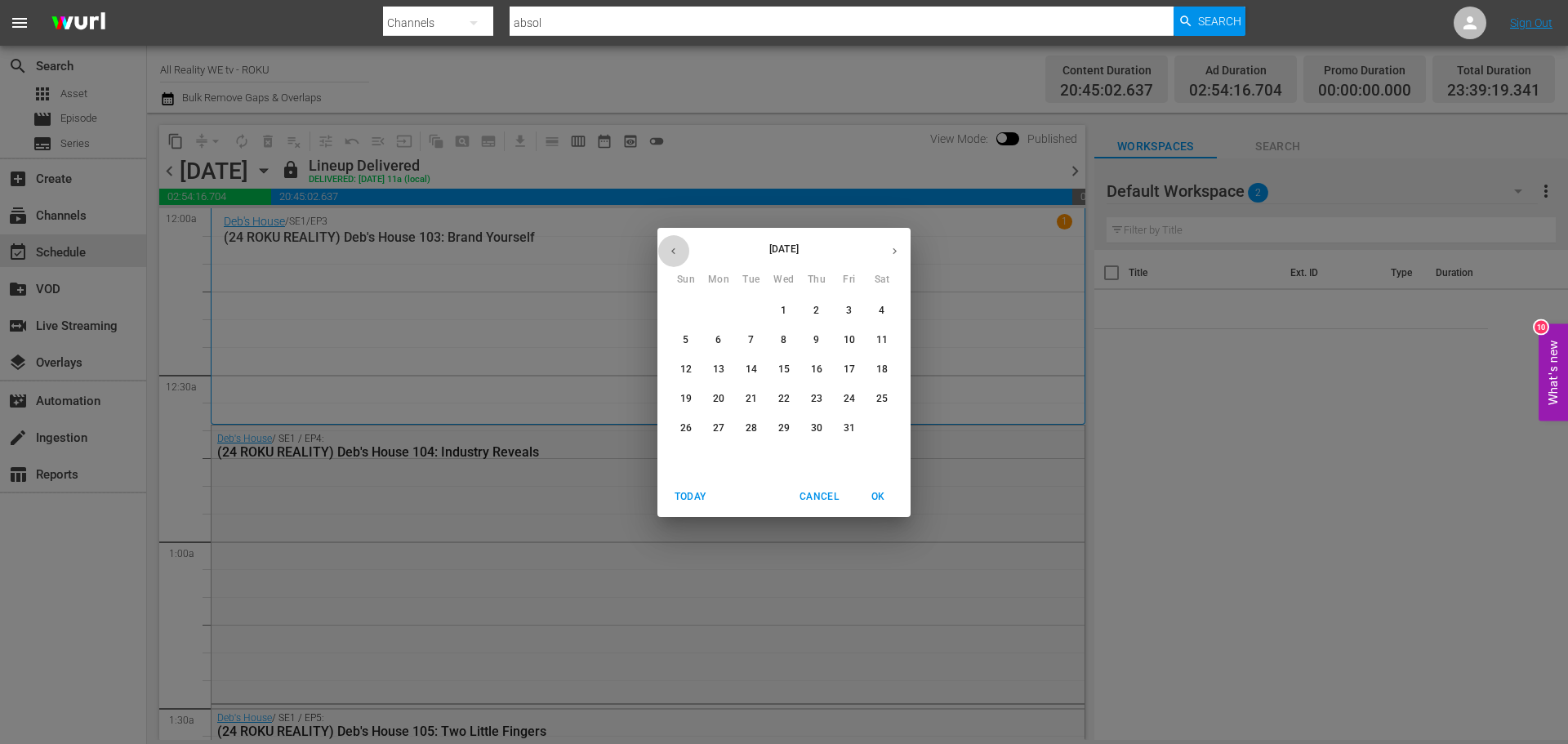
click at [671, 250] on icon "button" at bounding box center [674, 252] width 13 height 13
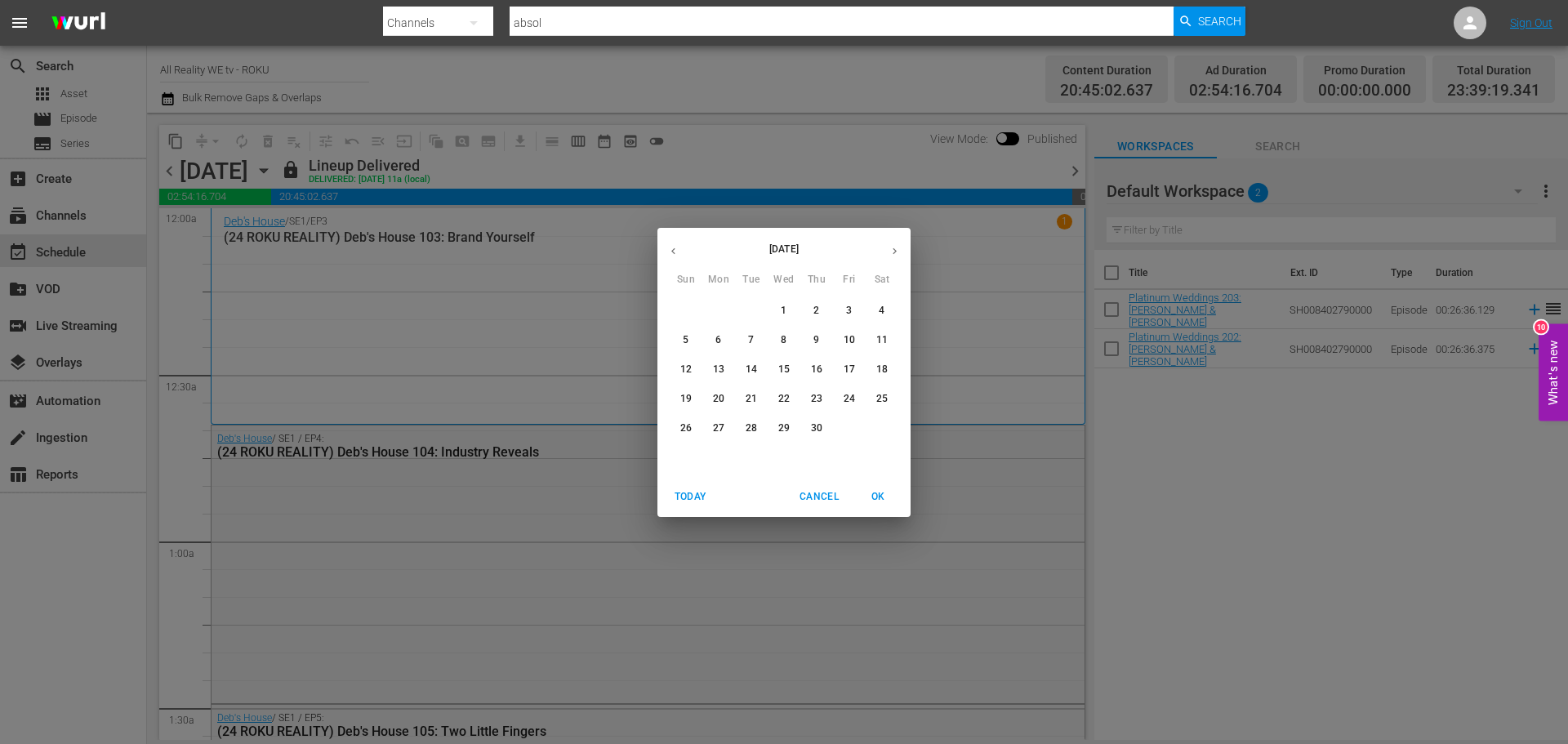
click at [671, 250] on icon "button" at bounding box center [674, 252] width 13 height 13
click at [774, 248] on p "[DATE]" at bounding box center [783, 249] width 189 height 14
click at [802, 248] on p "[DATE]" at bounding box center [783, 249] width 189 height 14
drag, startPoint x: 814, startPoint y: 248, endPoint x: 788, endPoint y: 247, distance: 26.0
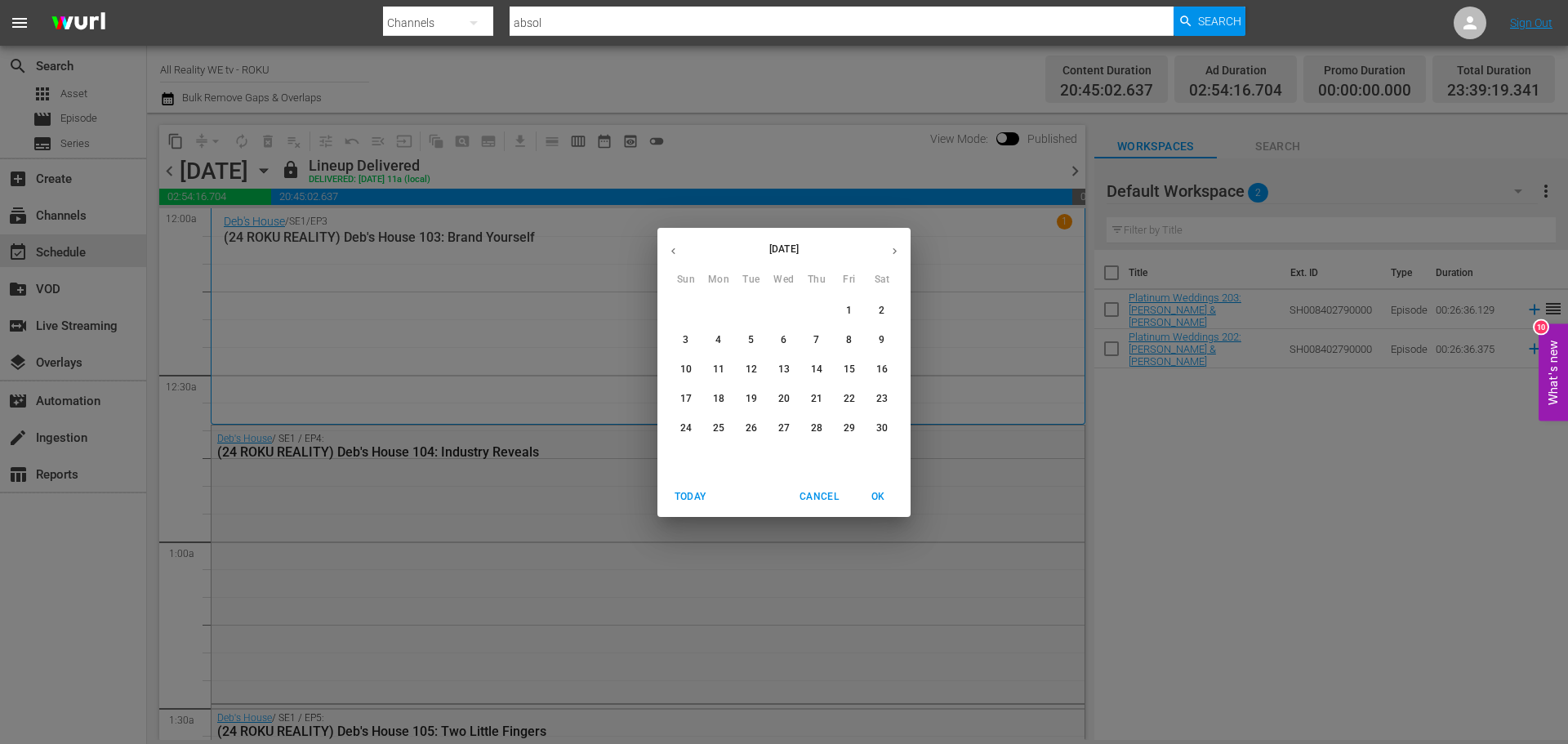
click at [815, 247] on p "[DATE]" at bounding box center [783, 249] width 189 height 14
click at [673, 250] on icon "button" at bounding box center [674, 252] width 13 height 13
click at [673, 250] on icon "button" at bounding box center [673, 251] width 4 height 6
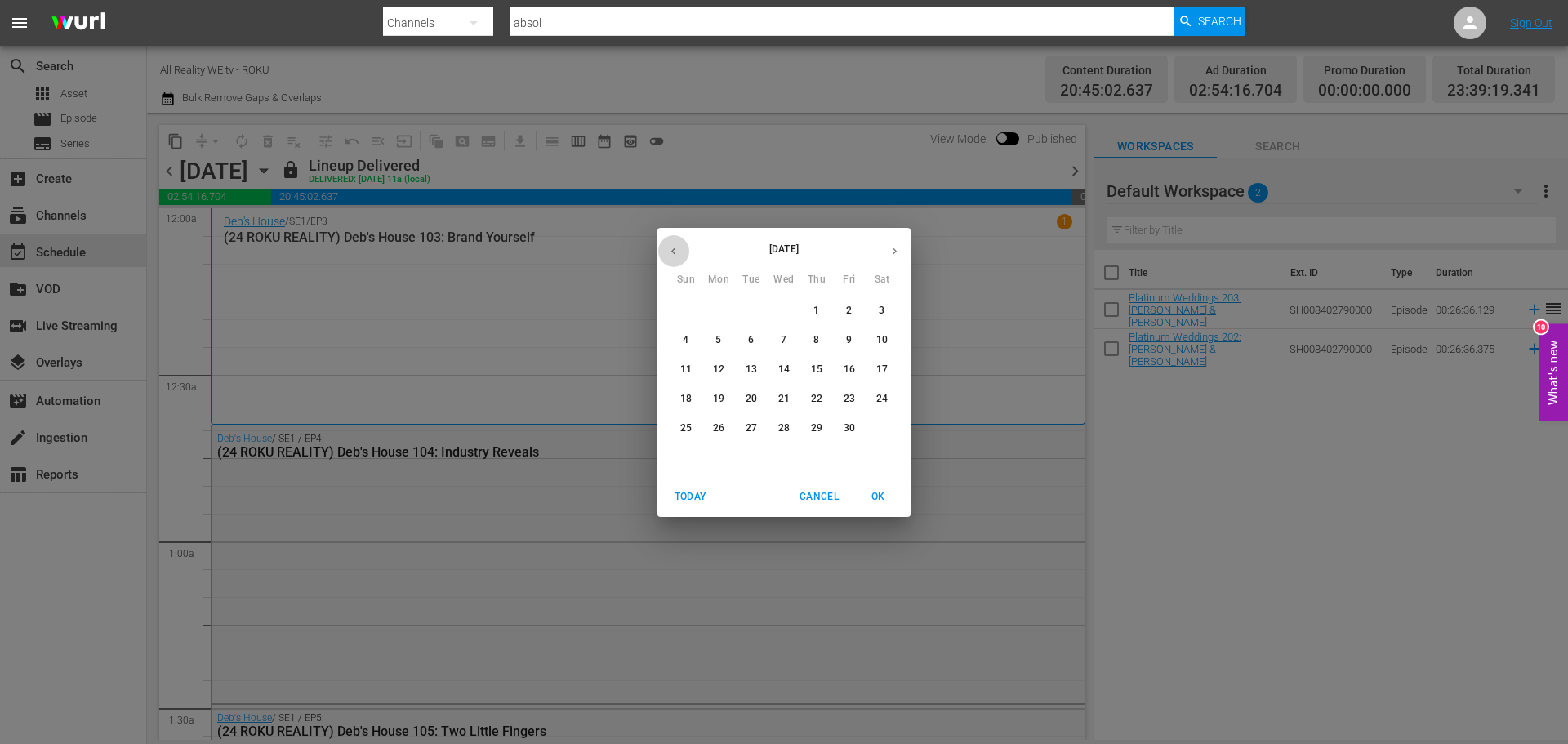
click at [673, 250] on icon "button" at bounding box center [673, 251] width 4 height 6
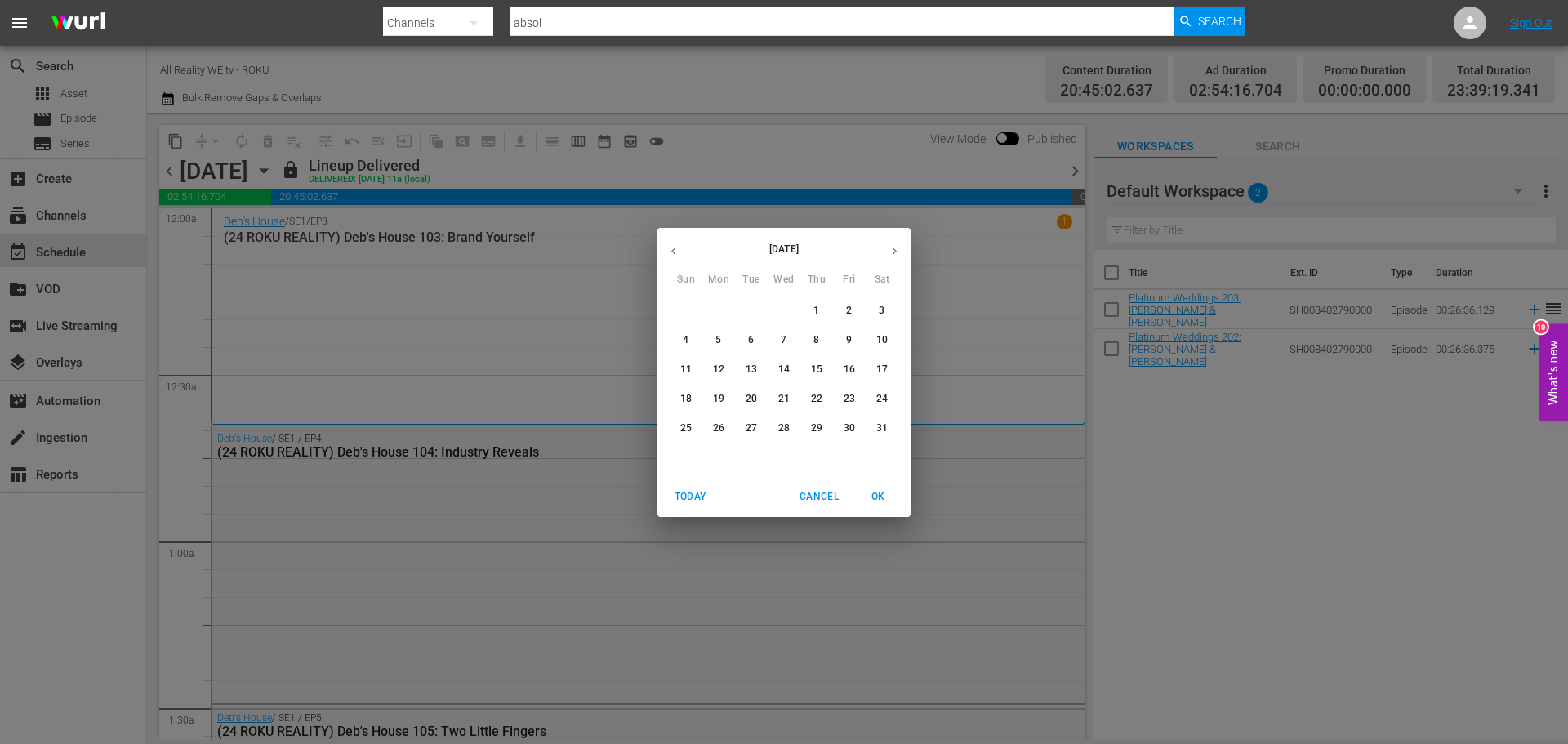
click at [673, 250] on icon "button" at bounding box center [673, 251] width 4 height 6
click at [893, 247] on icon "button" at bounding box center [894, 252] width 13 height 13
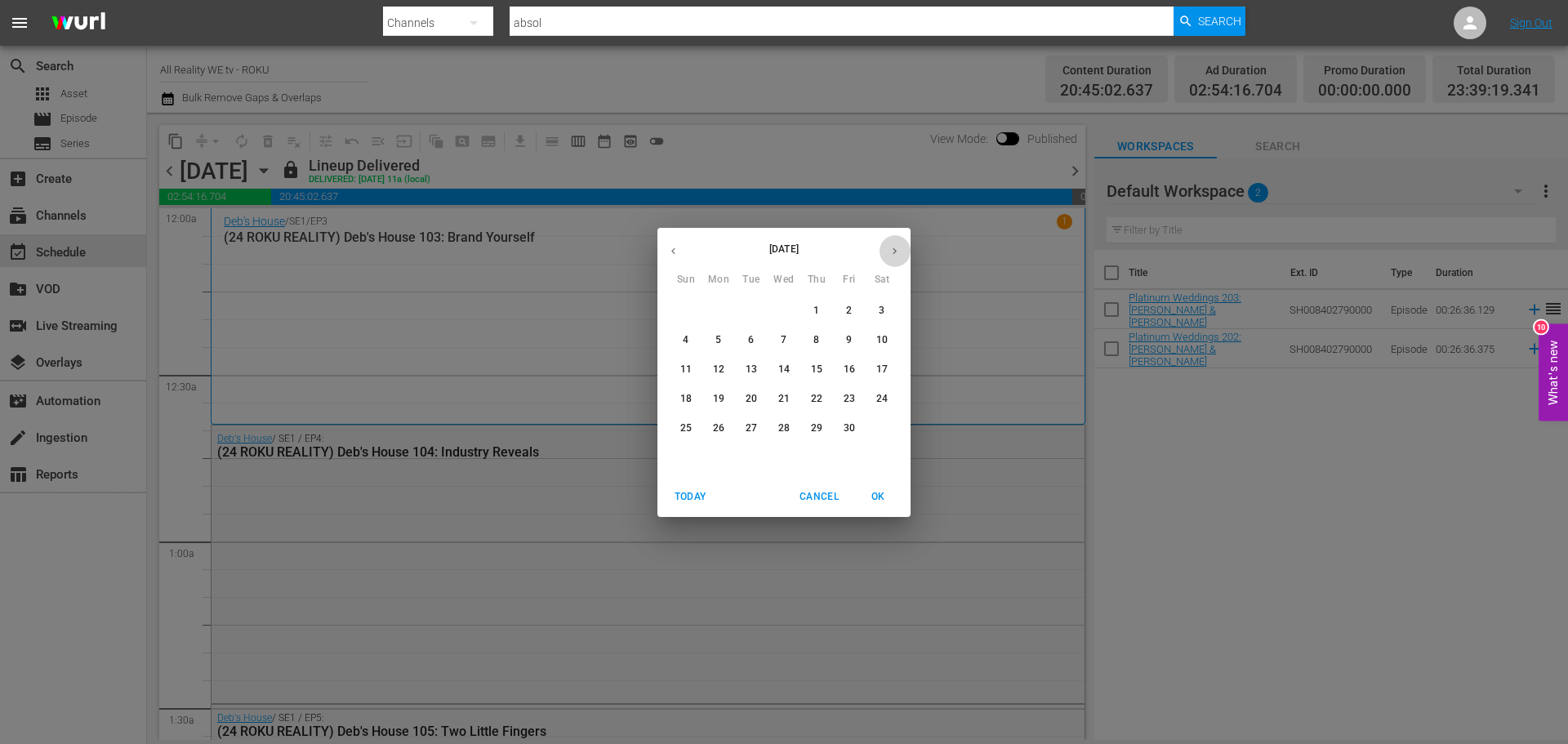
click at [893, 247] on icon "button" at bounding box center [894, 252] width 13 height 13
click at [669, 251] on icon "button" at bounding box center [674, 252] width 13 height 13
click at [666, 250] on button "button" at bounding box center [673, 251] width 31 height 31
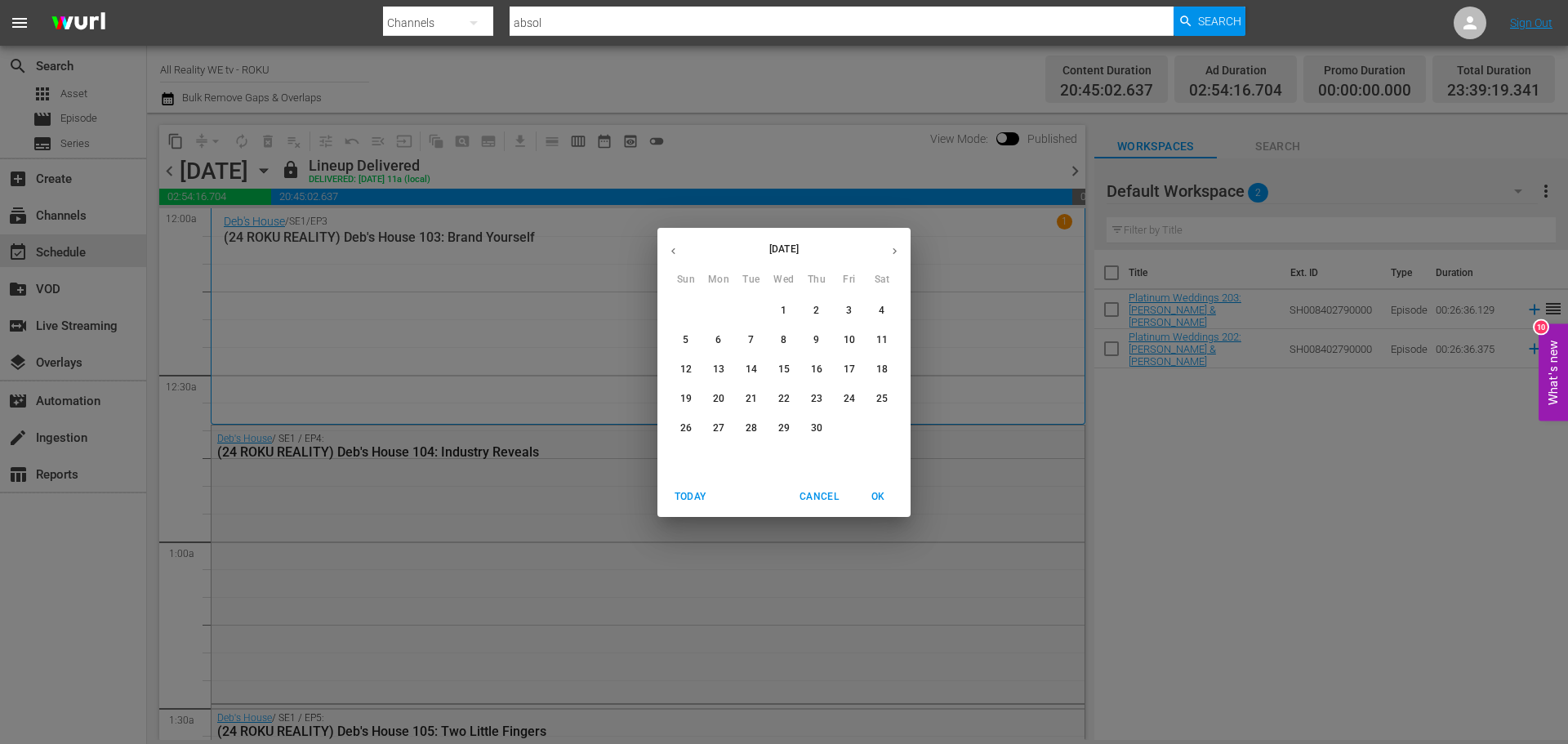
click at [666, 250] on button "button" at bounding box center [673, 251] width 31 height 31
click at [819, 393] on p "26" at bounding box center [816, 398] width 12 height 13
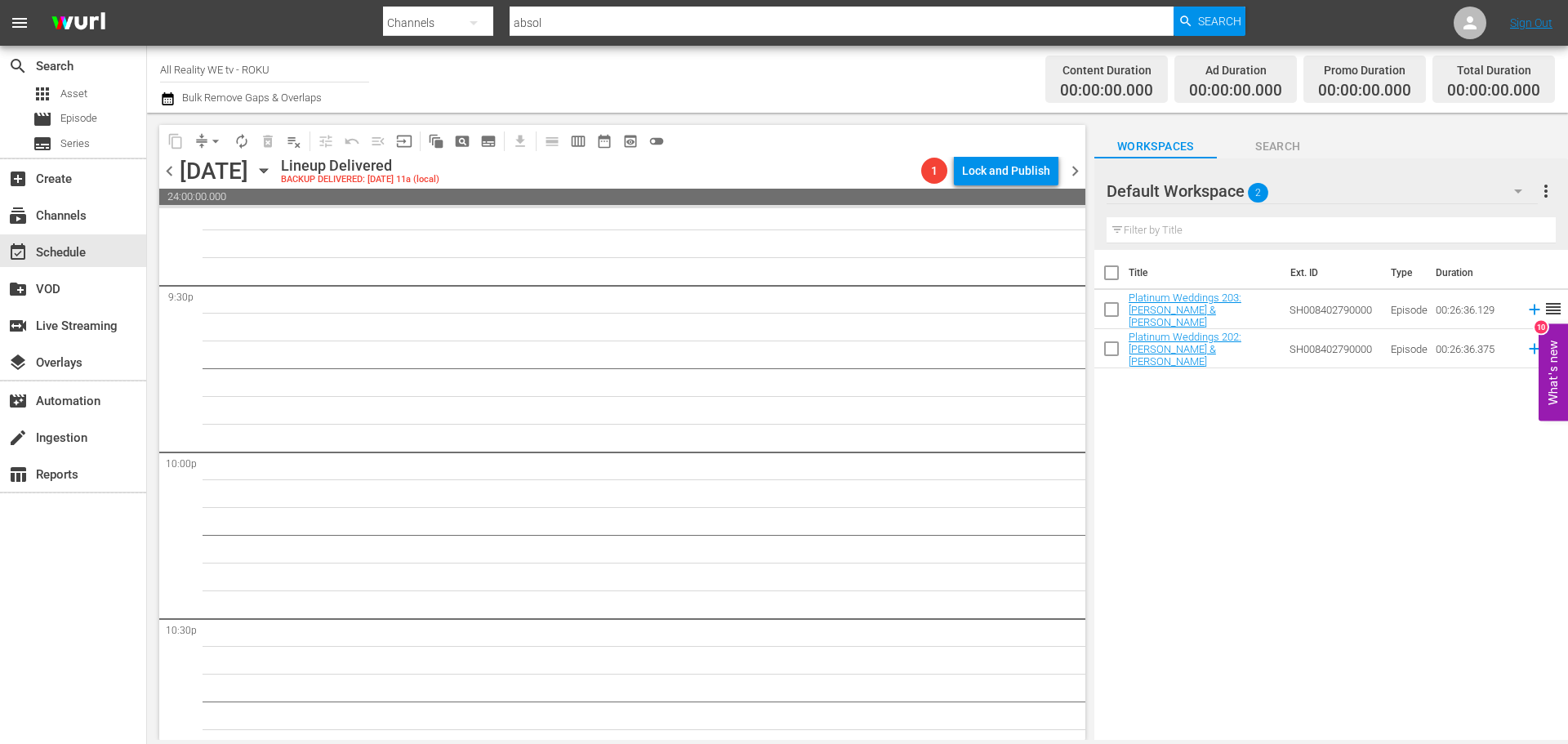
scroll to position [7469, 0]
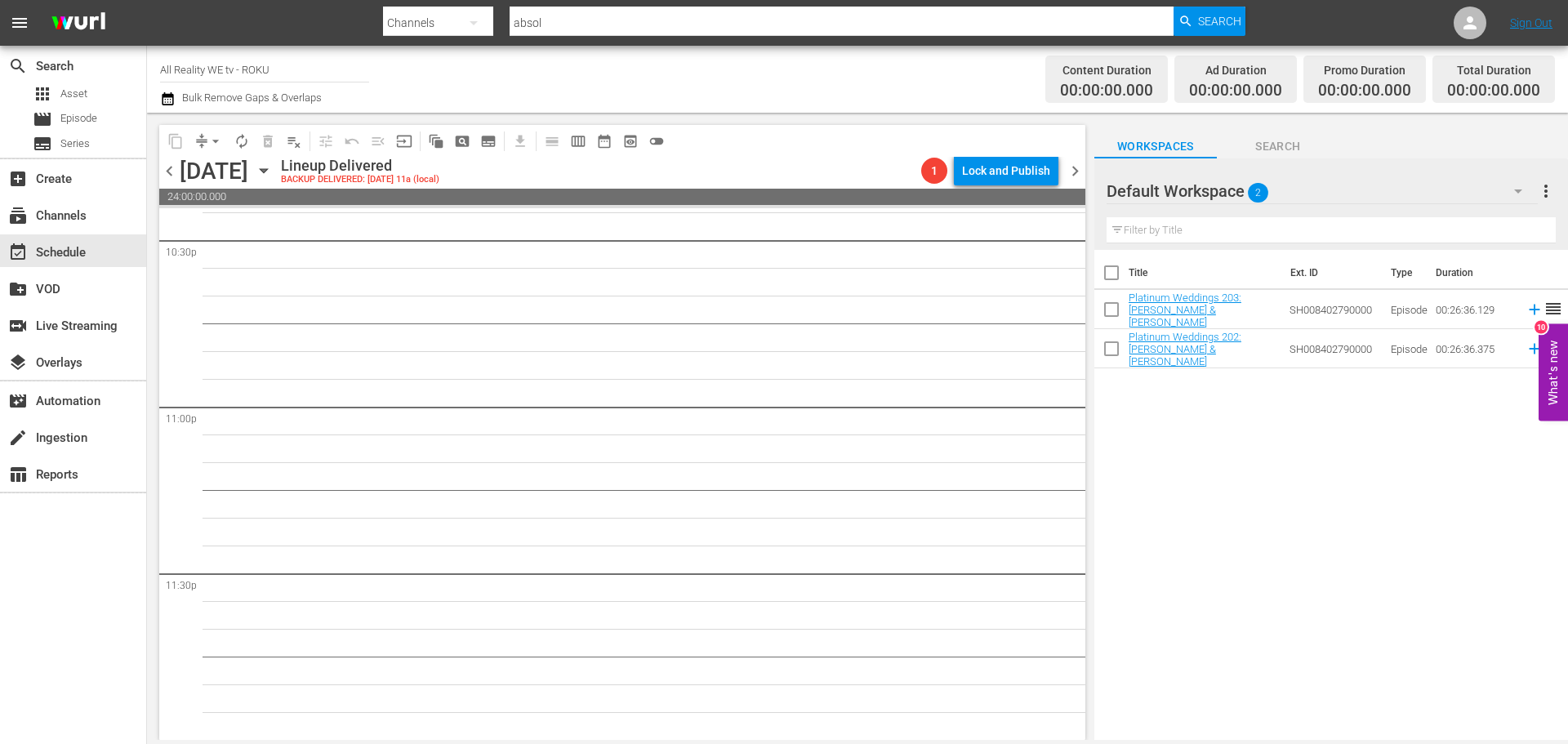
drag, startPoint x: 450, startPoint y: 652, endPoint x: 449, endPoint y: 624, distance: 28.0
